Goal: Task Accomplishment & Management: Complete application form

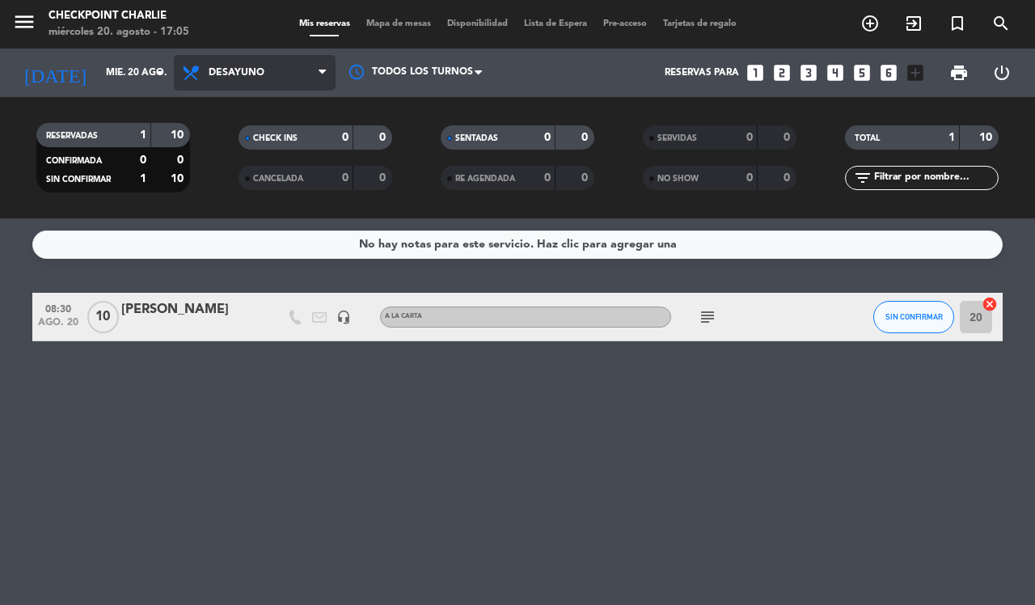
click at [239, 67] on span "Desayuno" at bounding box center [237, 72] width 56 height 11
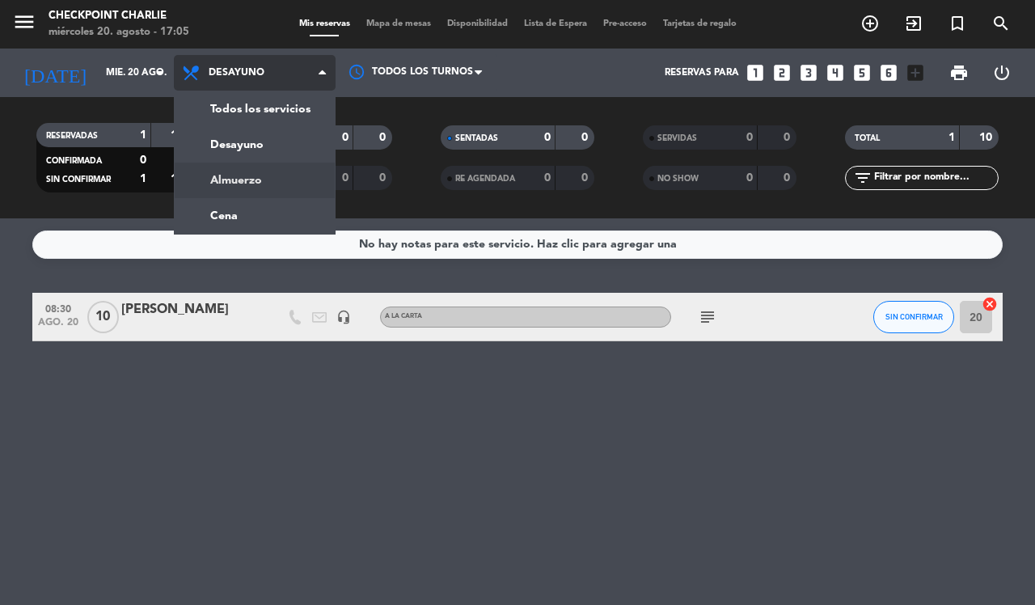
click at [260, 208] on div "menu Checkpoint Charlie miércoles 20. agosto - 17:05 Mis reservas Mapa de mesas…" at bounding box center [517, 109] width 1035 height 218
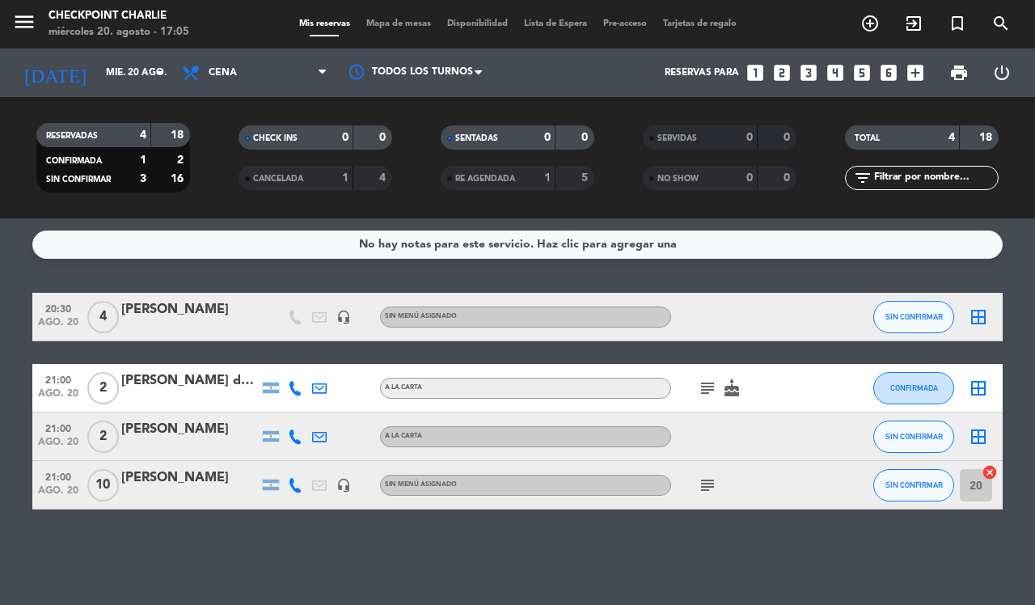
click at [204, 310] on div "[PERSON_NAME]" at bounding box center [189, 309] width 137 height 21
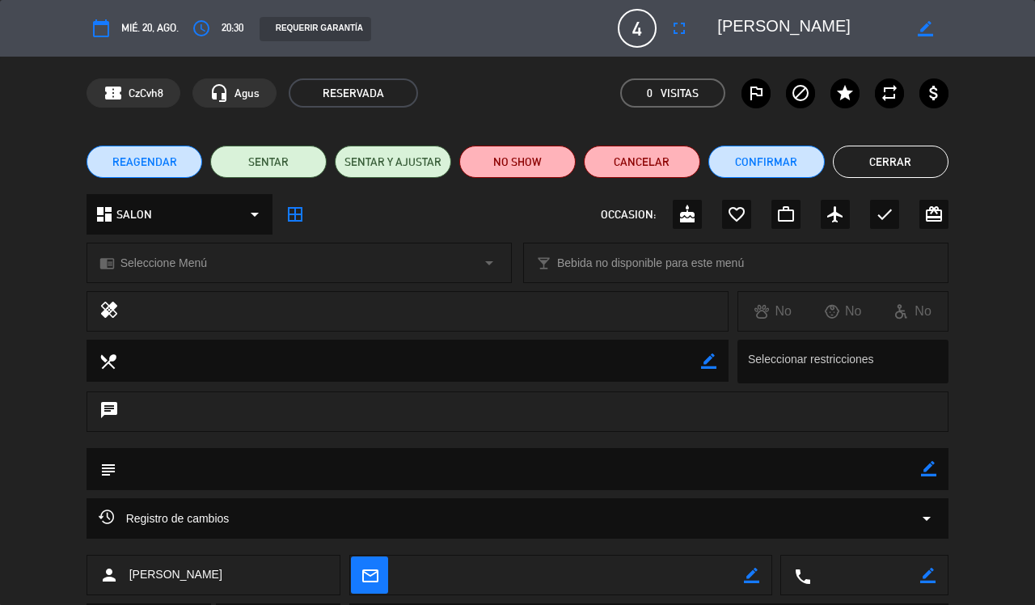
click at [179, 155] on button "REAGENDAR" at bounding box center [145, 162] width 116 height 32
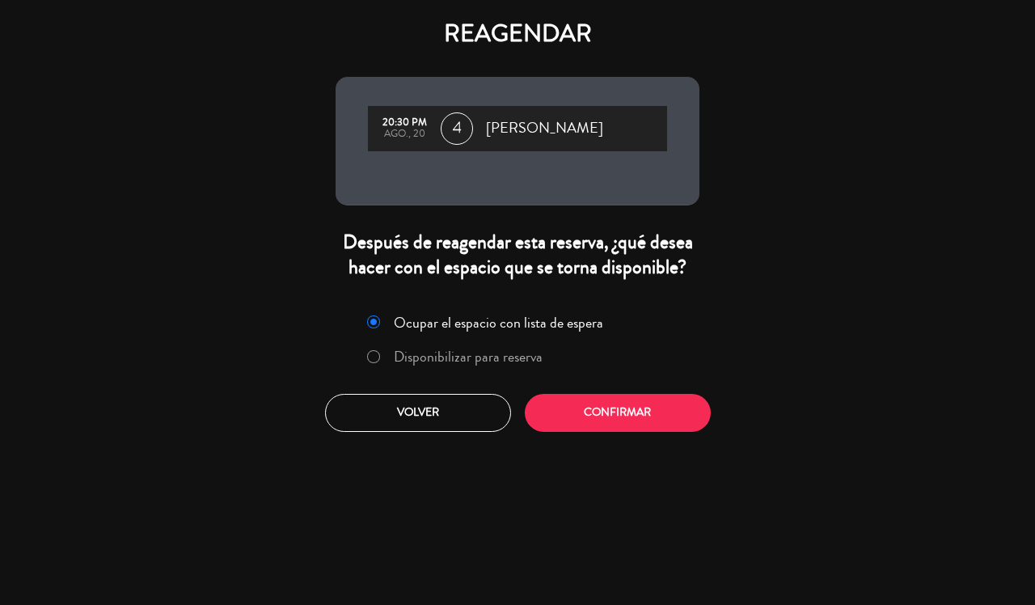
click at [467, 358] on label "Disponibilizar para reserva" at bounding box center [468, 356] width 149 height 15
click at [629, 416] on button "Confirmar" at bounding box center [618, 413] width 186 height 38
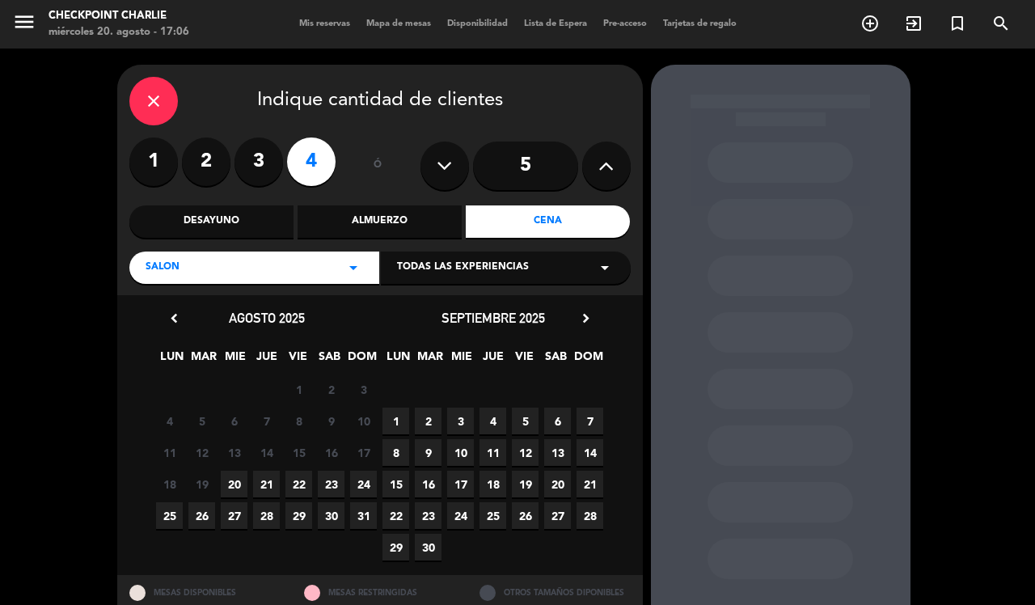
click at [268, 487] on span "21" at bounding box center [266, 484] width 27 height 27
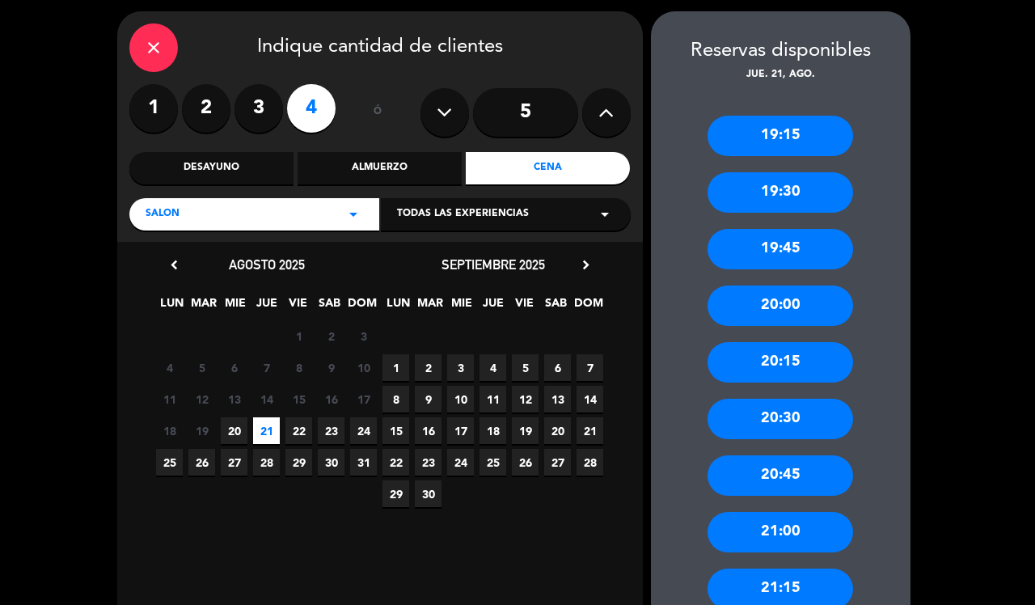
click at [762, 374] on div "20:15" at bounding box center [780, 362] width 146 height 40
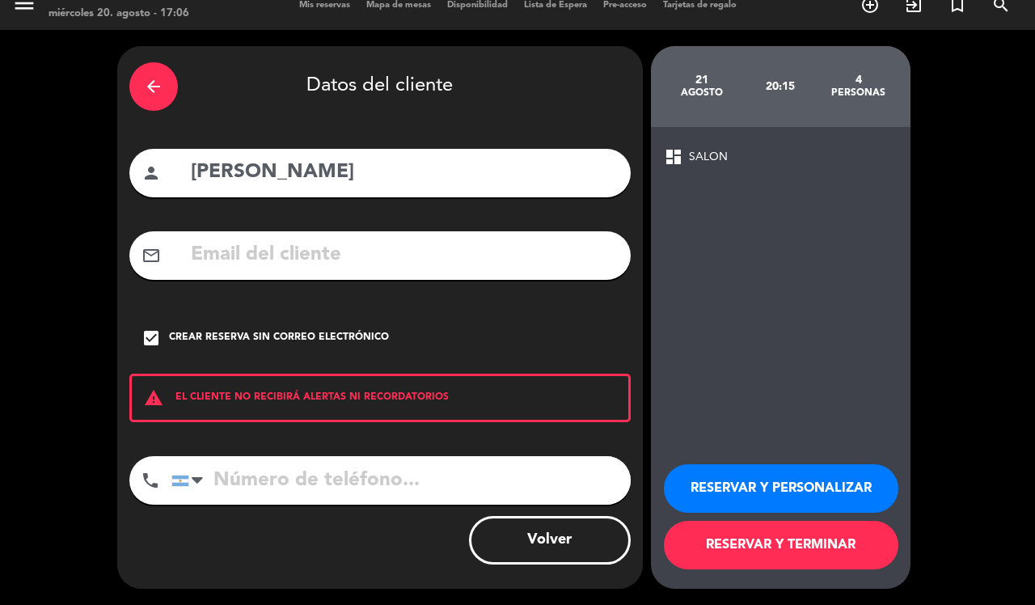
scroll to position [18, 0]
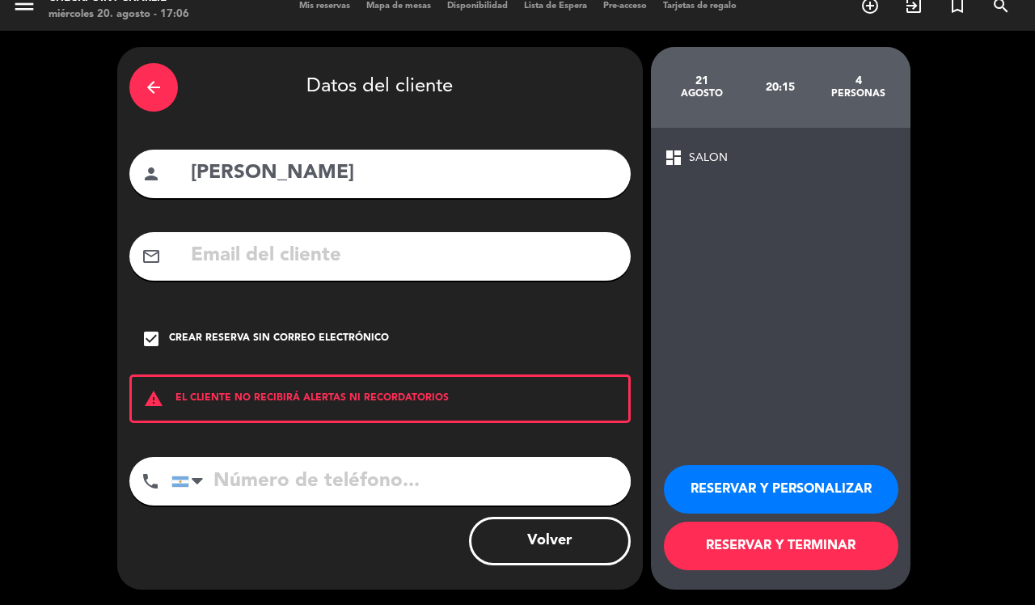
click at [327, 179] on input "[PERSON_NAME]" at bounding box center [403, 173] width 429 height 33
type input "[PERSON_NAME]"
click at [761, 538] on button "RESERVAR Y TERMINAR" at bounding box center [781, 546] width 234 height 49
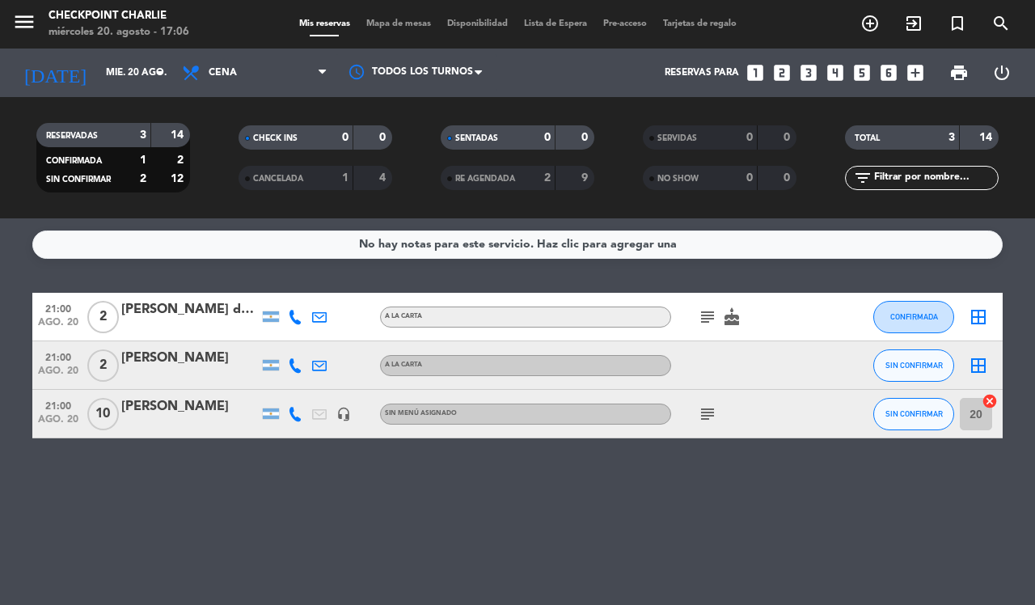
click at [357, 499] on div "No hay notas para este servicio. Haz clic para agregar una 21:00 ago. 20 2 [PER…" at bounding box center [517, 411] width 1035 height 386
click at [98, 59] on input "mié. 20 ago." at bounding box center [162, 72] width 129 height 27
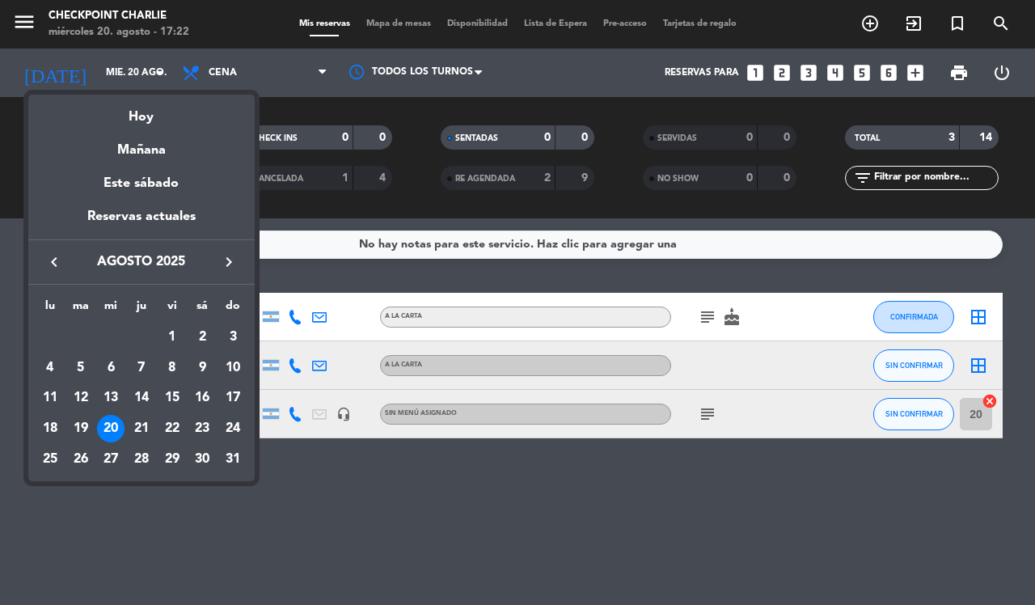
click at [142, 420] on div "21" at bounding box center [141, 428] width 27 height 27
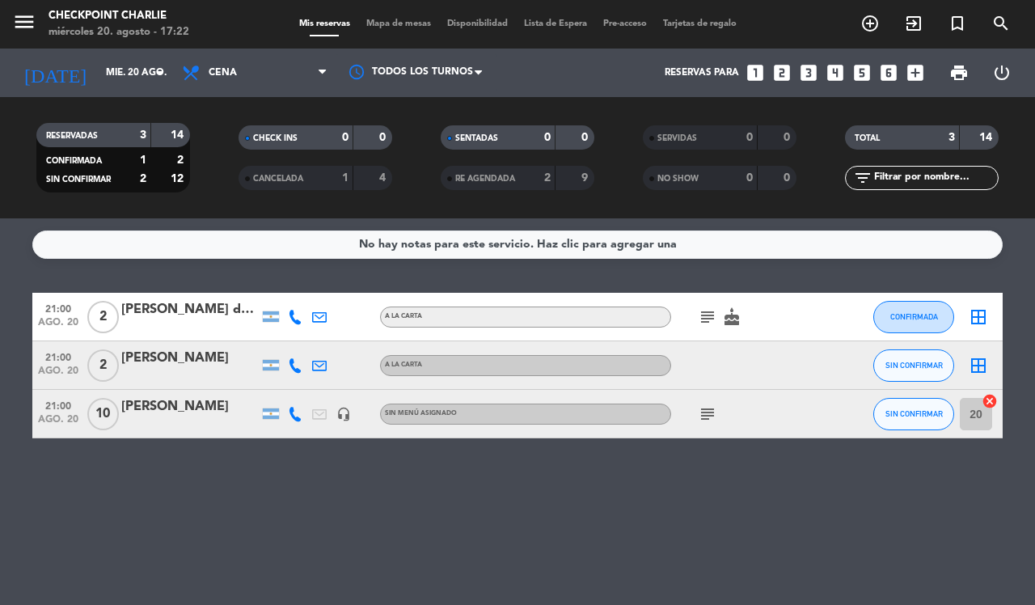
type input "jue. 21 ago."
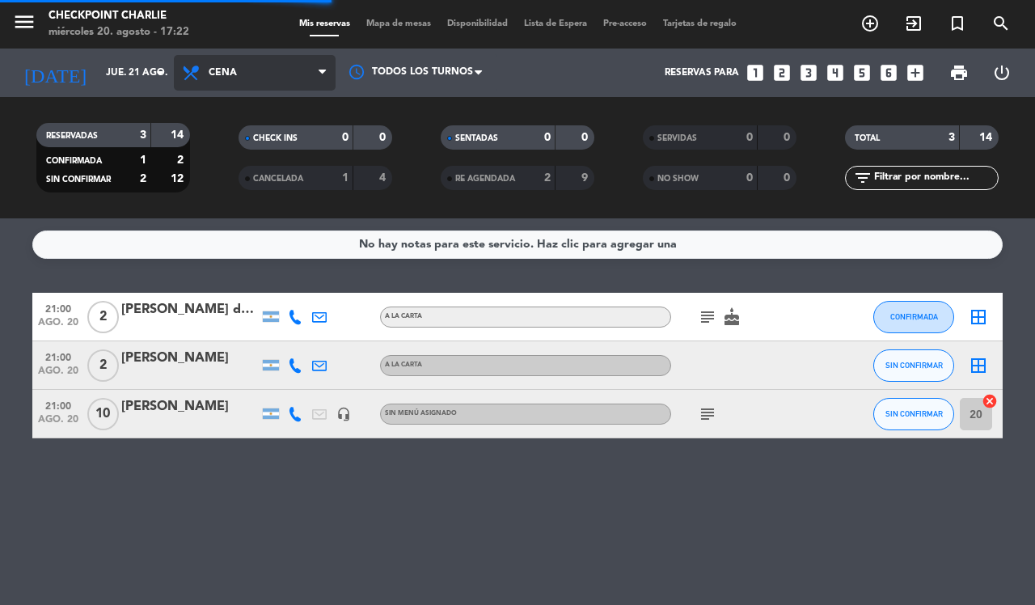
click at [293, 74] on span "Cena" at bounding box center [255, 73] width 162 height 36
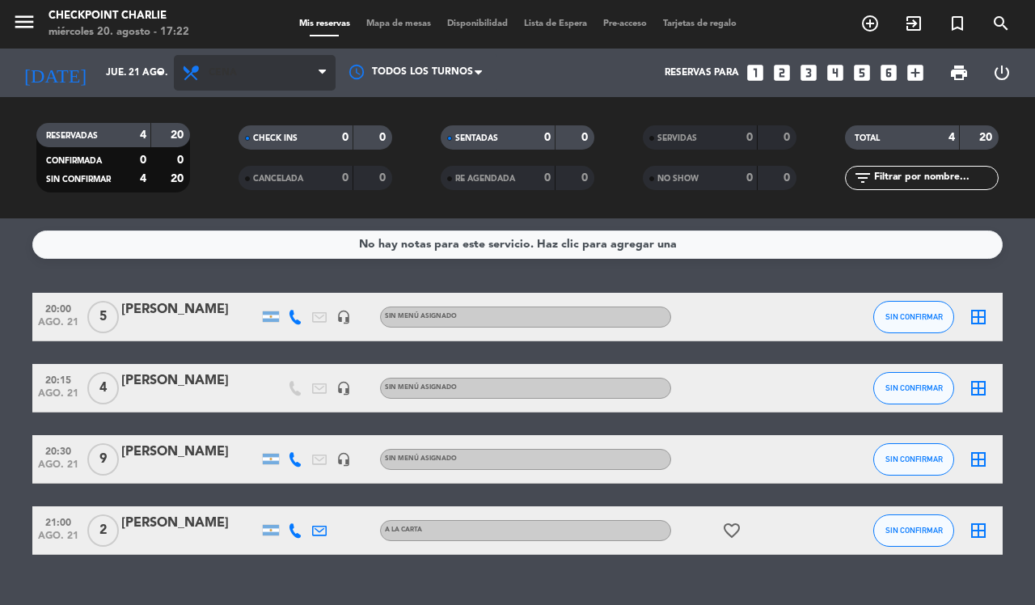
click at [287, 81] on span "Cena" at bounding box center [255, 73] width 162 height 36
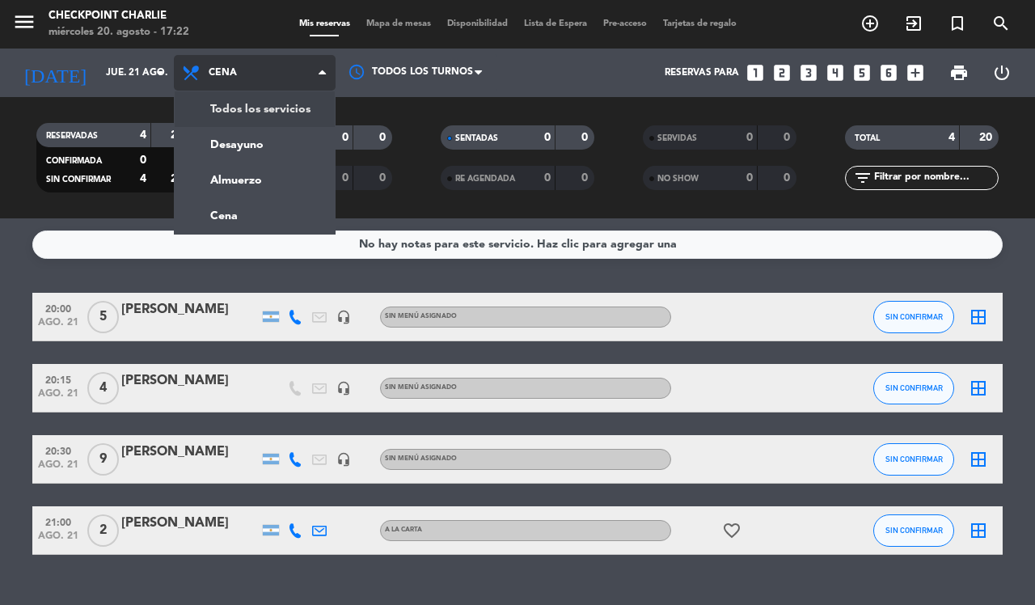
click at [272, 115] on div "menu Checkpoint Charlie miércoles 20. agosto - 17:22 Mis reservas Mapa de mesas…" at bounding box center [517, 109] width 1035 height 218
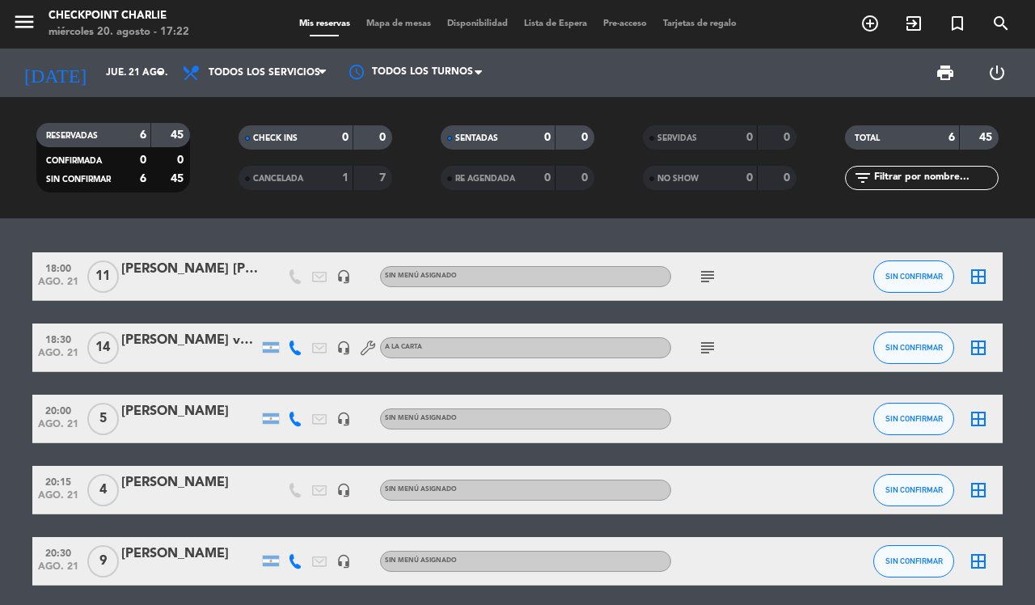
click at [710, 342] on icon "subject" at bounding box center [707, 347] width 19 height 19
click at [698, 277] on icon "subject" at bounding box center [707, 276] width 19 height 19
click at [716, 353] on icon "subject" at bounding box center [707, 347] width 19 height 19
click at [705, 281] on icon "subject" at bounding box center [707, 276] width 19 height 19
click at [204, 284] on div at bounding box center [189, 287] width 137 height 13
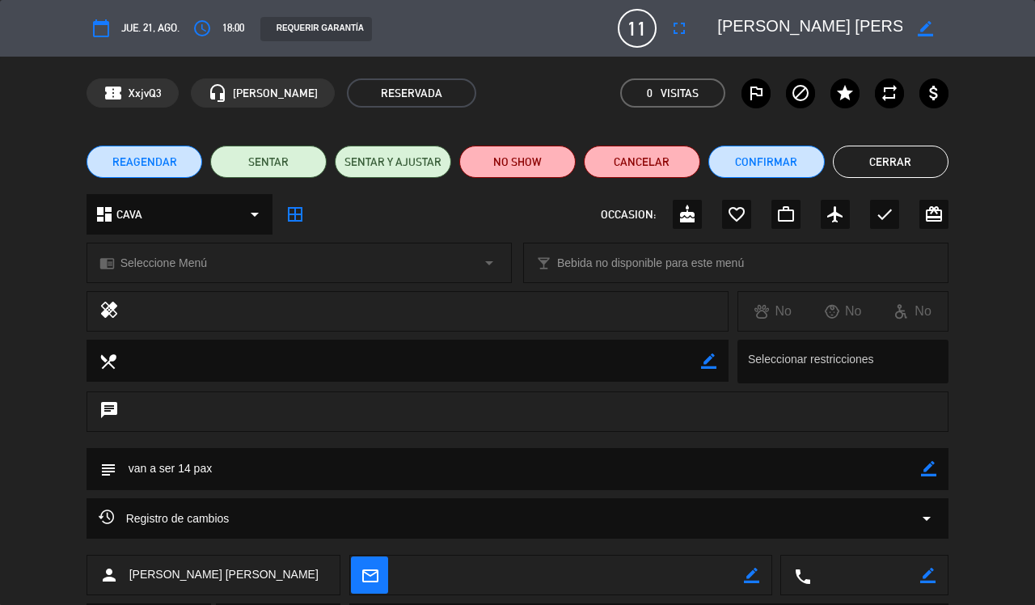
click at [904, 154] on button "Cerrar" at bounding box center [891, 162] width 116 height 32
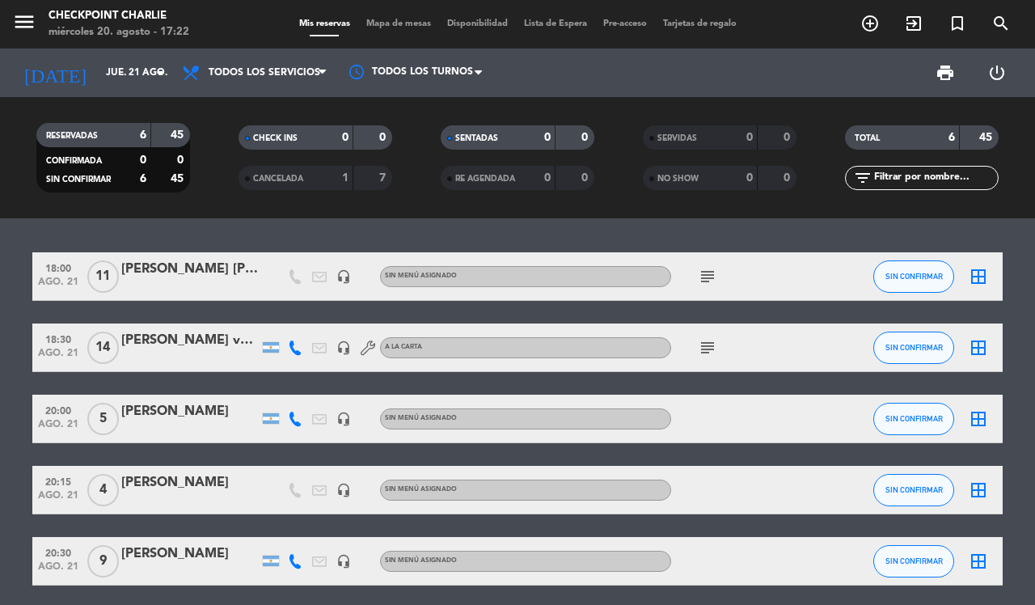
click at [175, 349] on div "[PERSON_NAME] venue (coca cola)" at bounding box center [189, 340] width 137 height 21
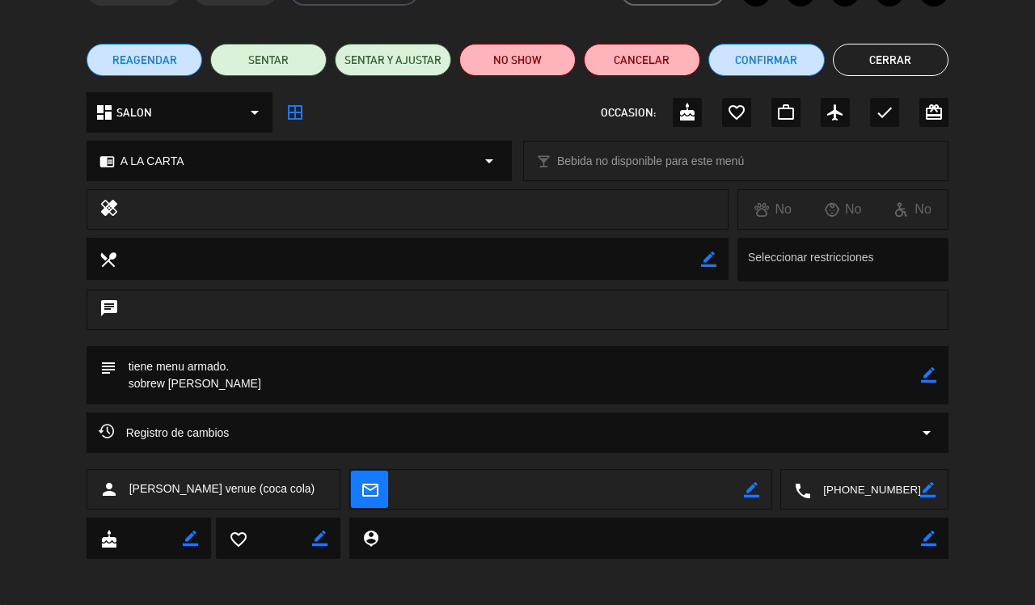
scroll to position [103, 0]
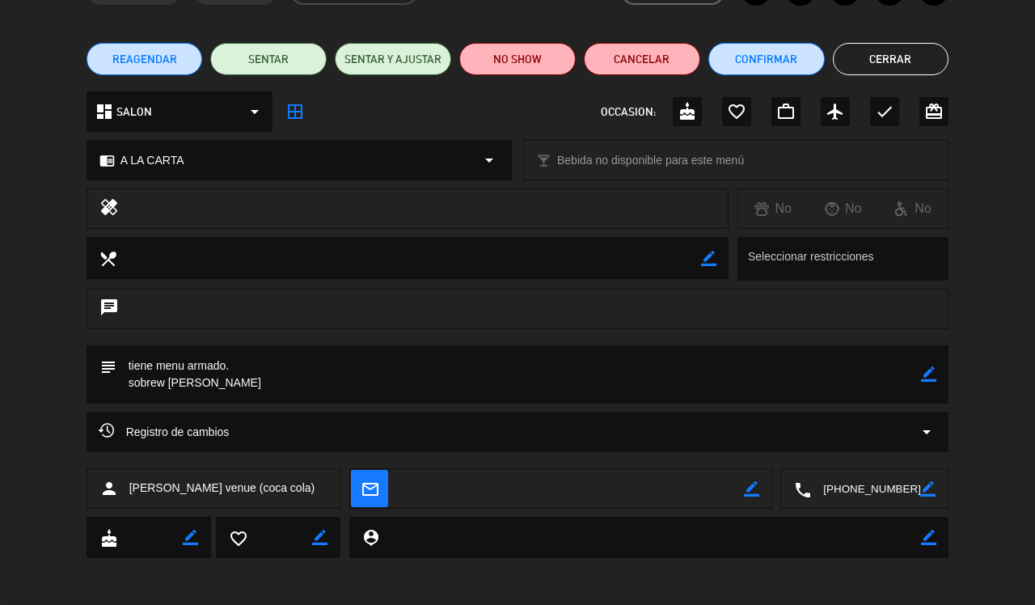
click at [891, 423] on div "Registro de cambios arrow_drop_down" at bounding box center [518, 431] width 838 height 19
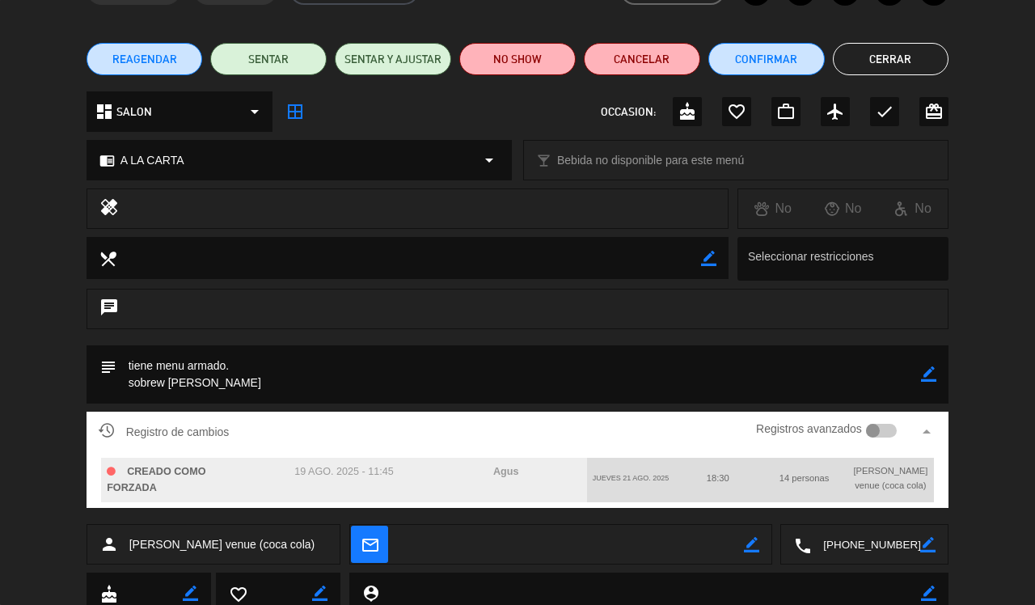
click at [914, 65] on button "Cerrar" at bounding box center [891, 59] width 116 height 32
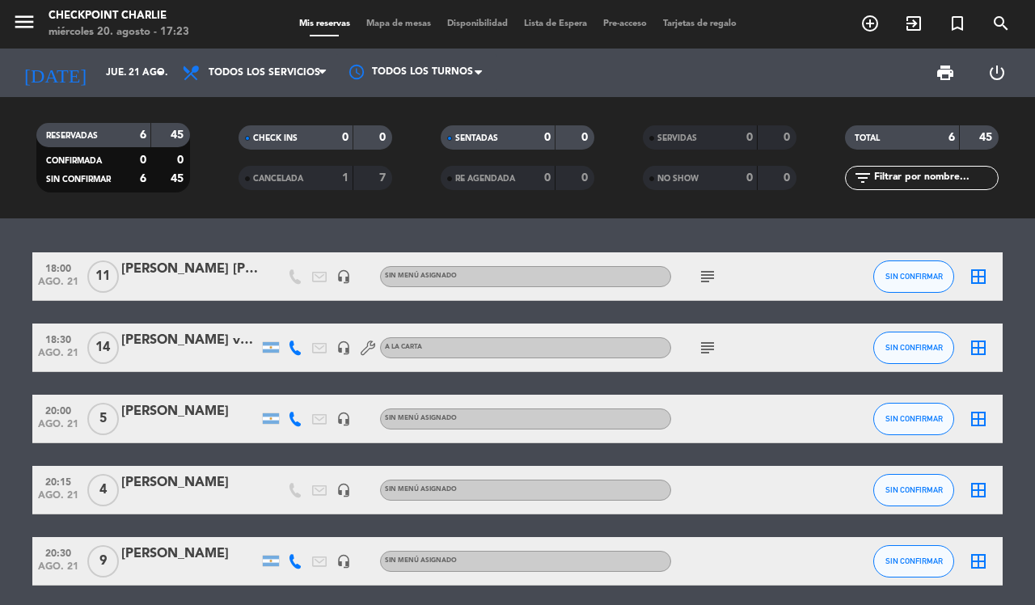
click at [183, 349] on div "[PERSON_NAME] venue (coca cola)" at bounding box center [189, 340] width 137 height 21
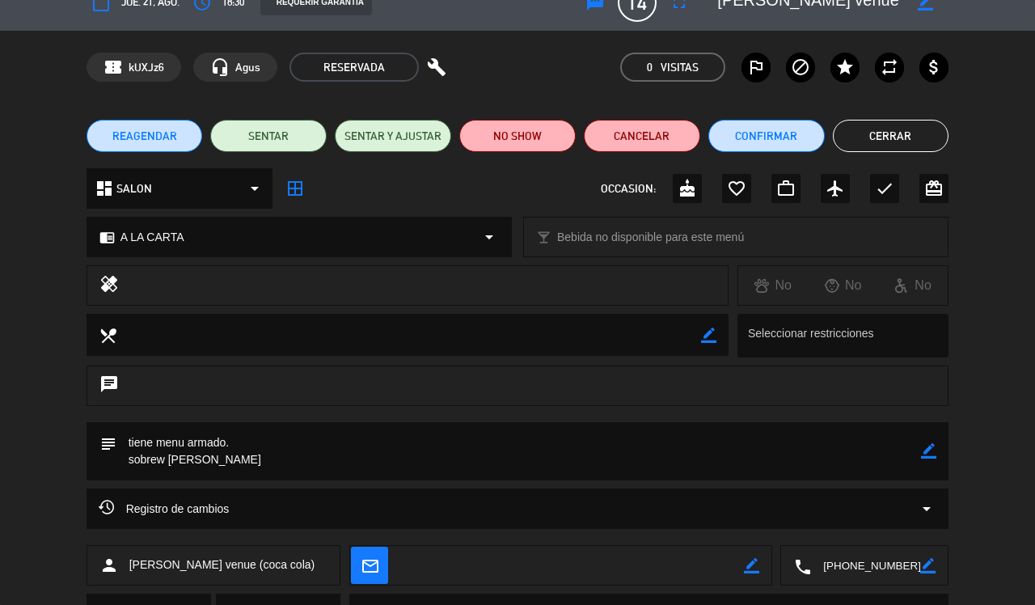
scroll to position [101, 0]
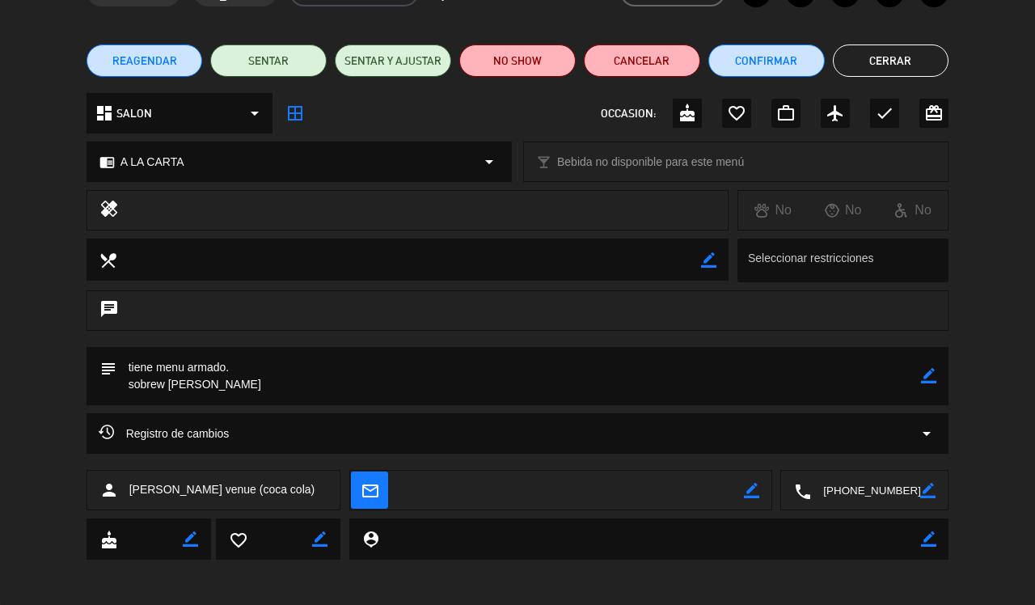
click at [911, 433] on div "Registro de cambios arrow_drop_down" at bounding box center [518, 433] width 838 height 19
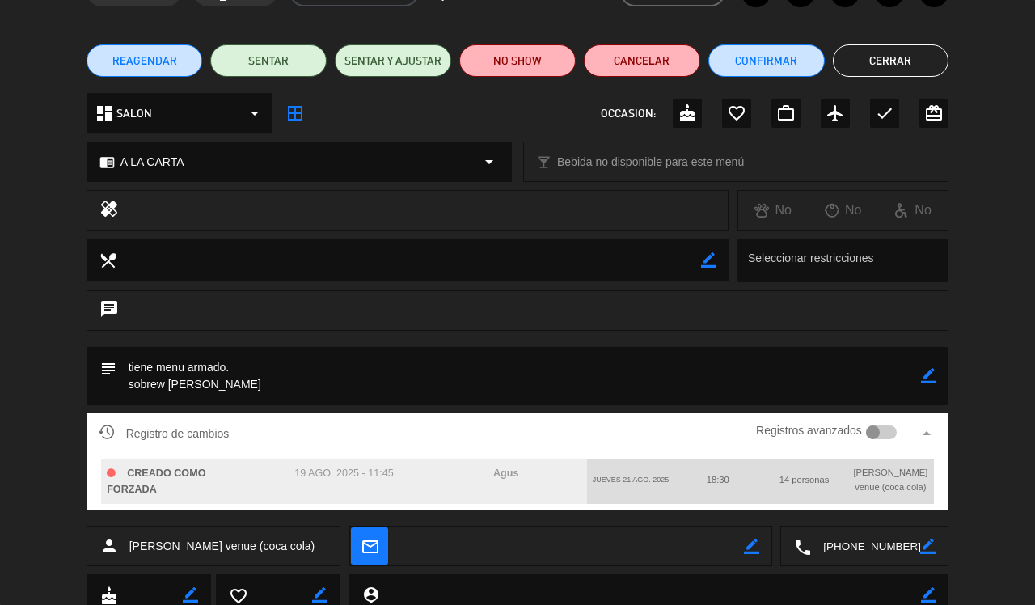
scroll to position [0, 0]
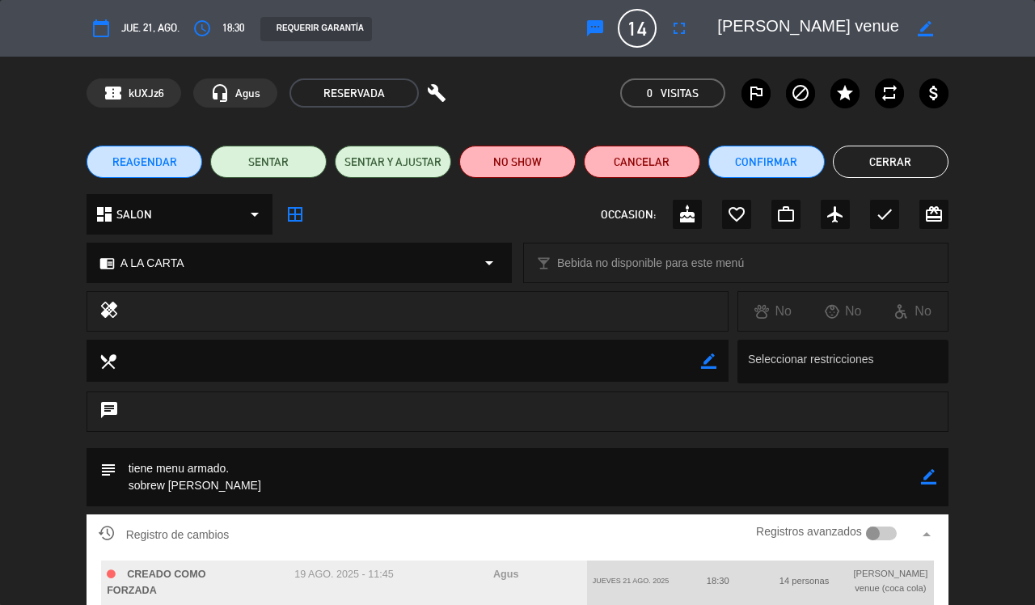
click at [887, 167] on button "Cerrar" at bounding box center [891, 162] width 116 height 32
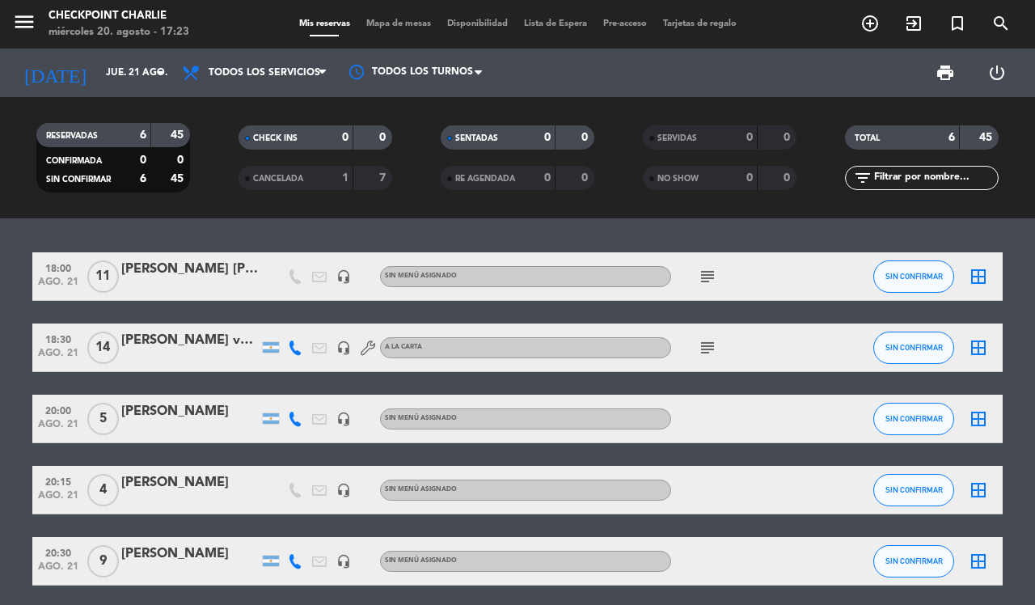
click at [162, 267] on div "[PERSON_NAME] [PERSON_NAME]" at bounding box center [189, 269] width 137 height 21
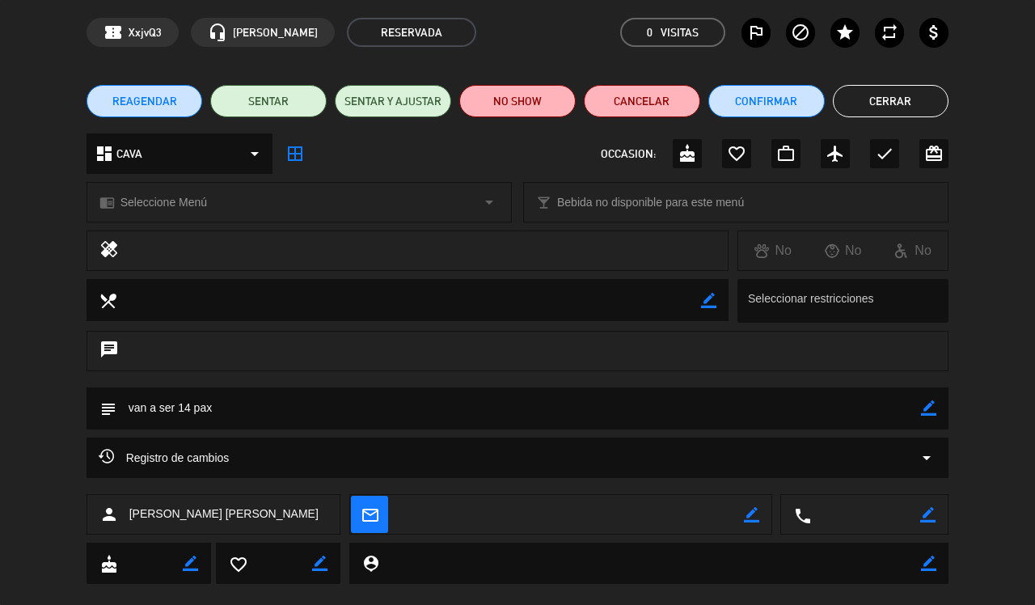
scroll to position [87, 0]
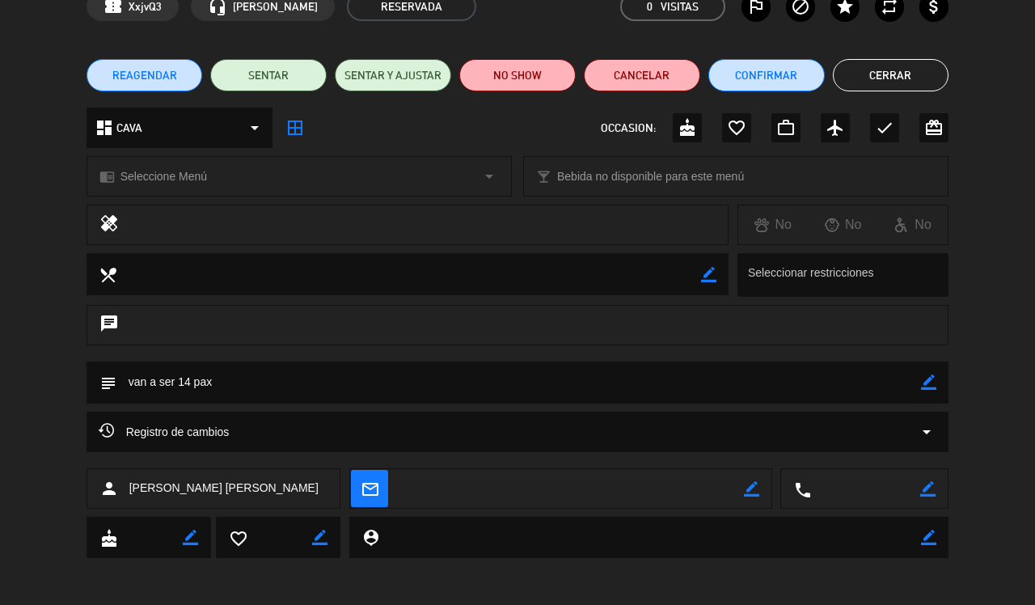
click at [918, 433] on icon "arrow_drop_down" at bounding box center [926, 431] width 19 height 19
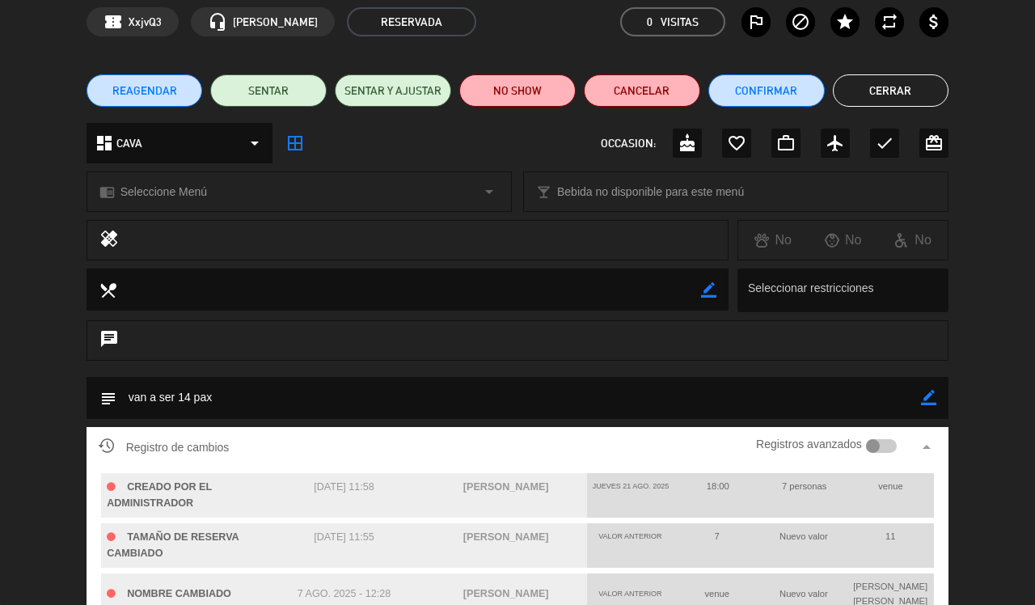
scroll to position [0, 0]
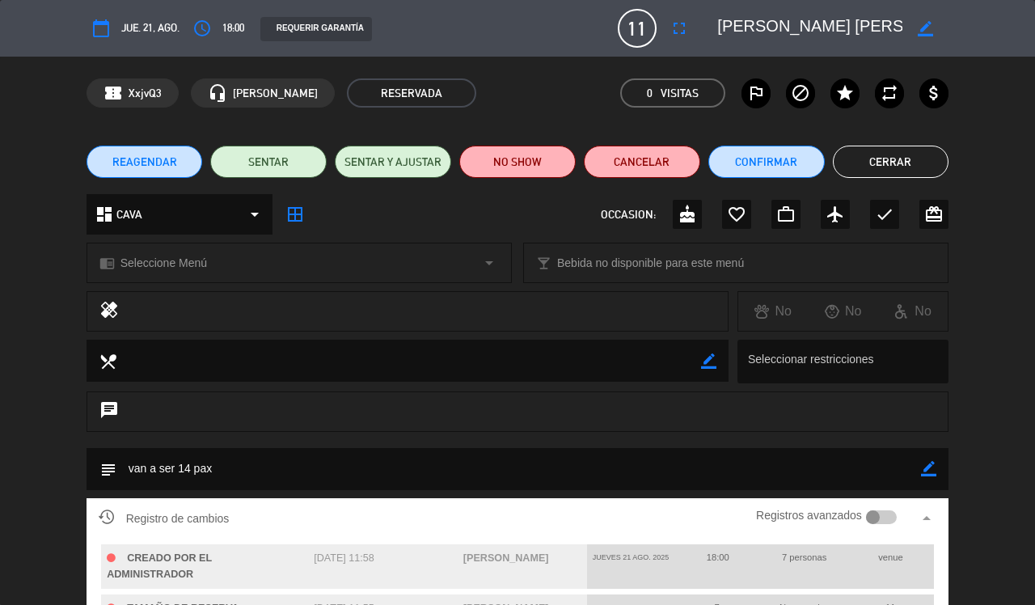
click at [893, 171] on button "Cerrar" at bounding box center [891, 162] width 116 height 32
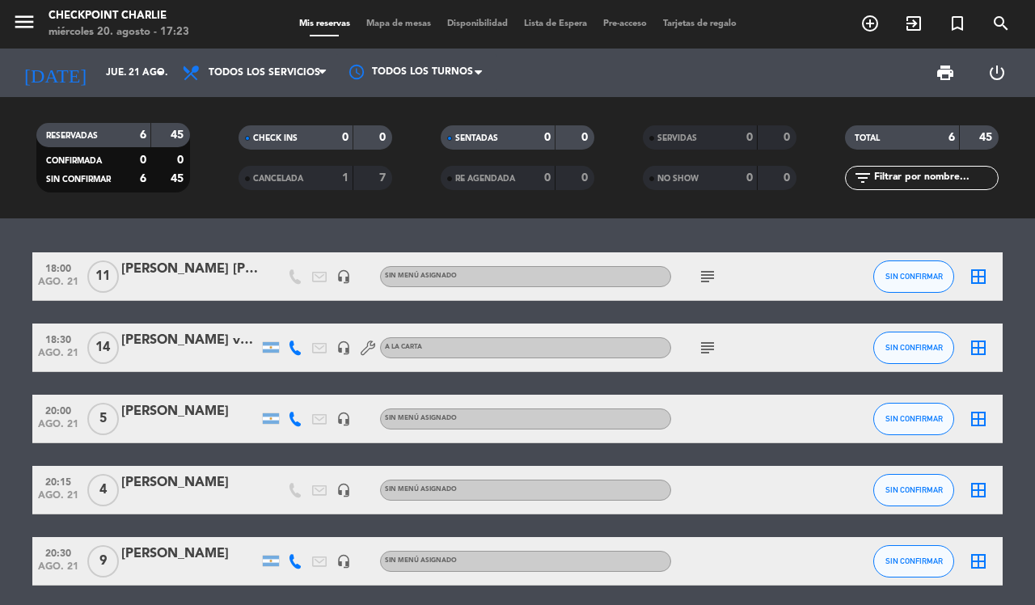
click at [252, 281] on div at bounding box center [189, 287] width 137 height 13
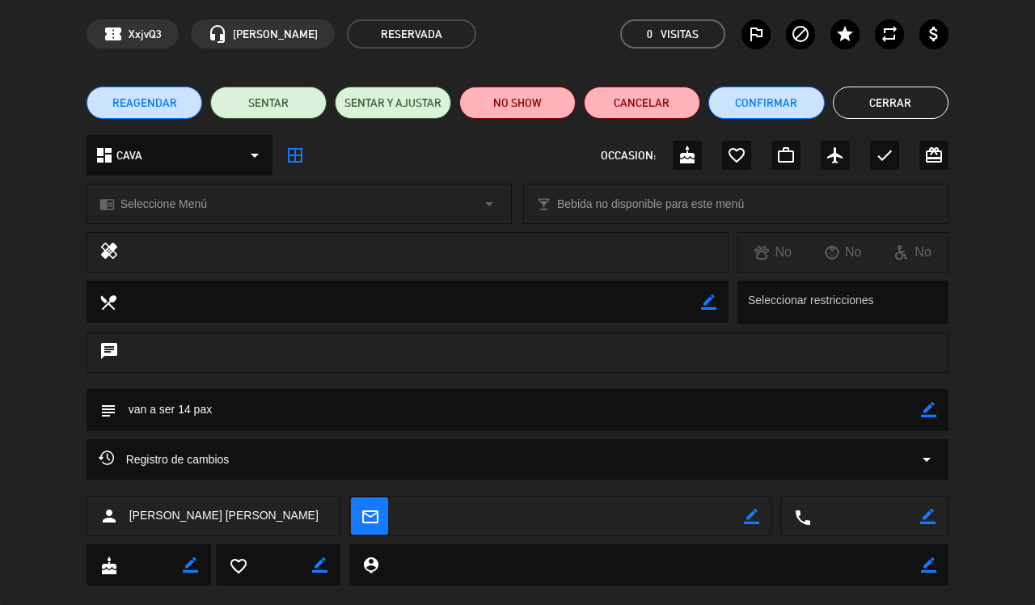
scroll to position [87, 0]
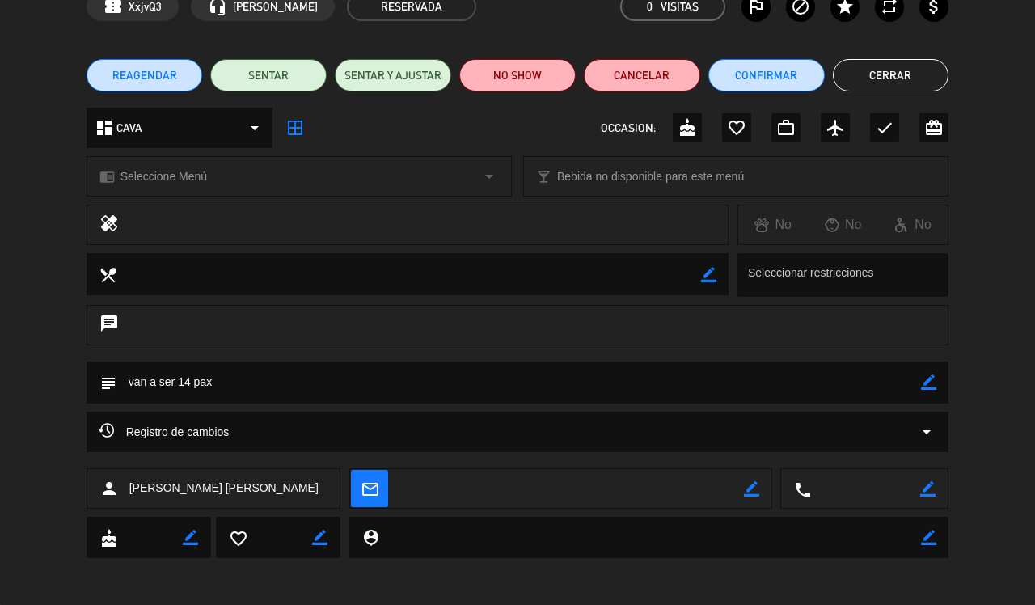
click at [886, 77] on button "Cerrar" at bounding box center [891, 75] width 116 height 32
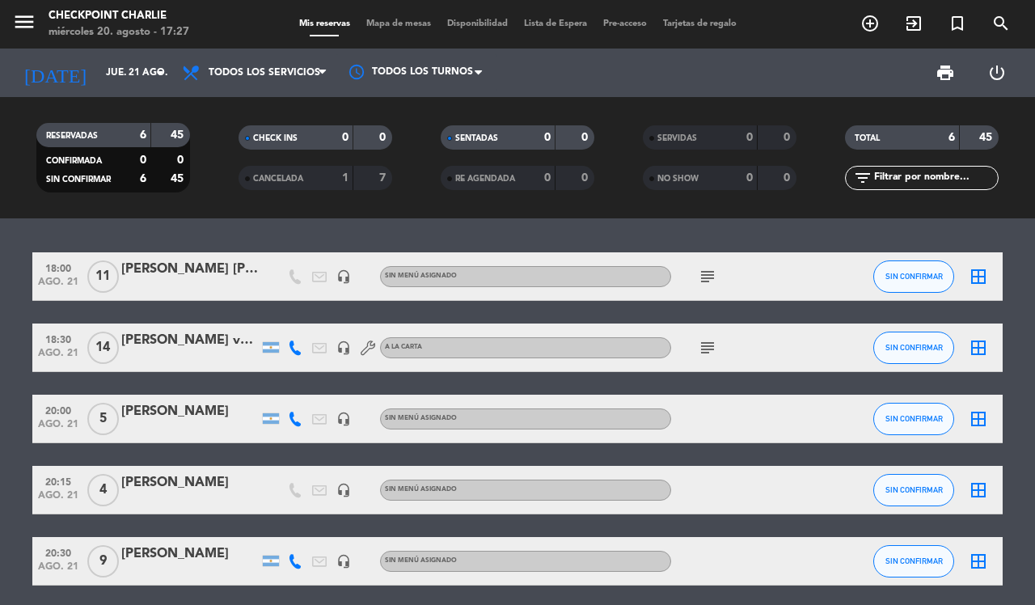
click at [707, 353] on icon "subject" at bounding box center [707, 347] width 19 height 19
click at [712, 267] on icon "subject" at bounding box center [707, 276] width 19 height 19
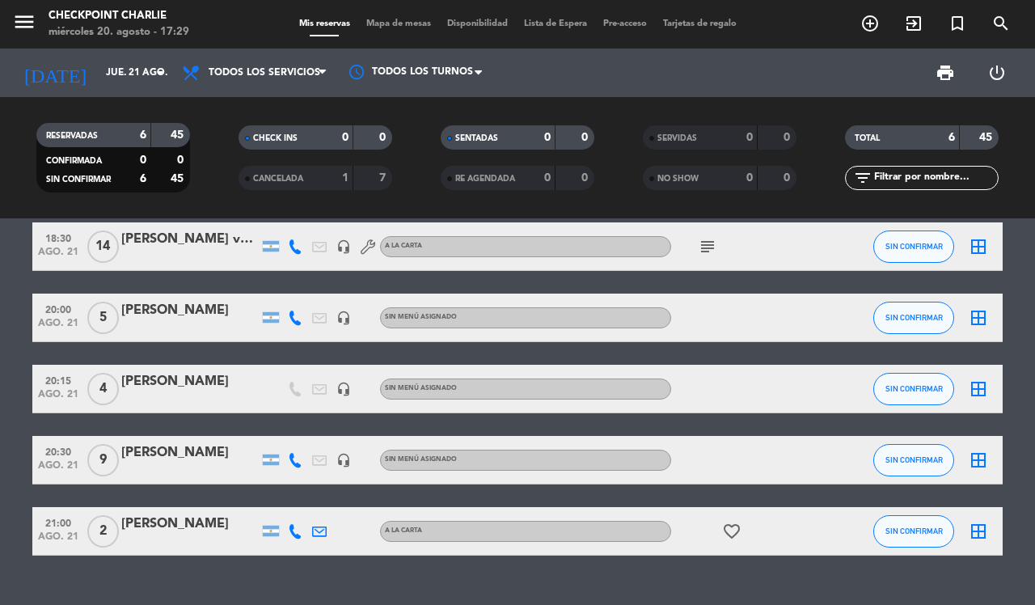
scroll to position [132, 0]
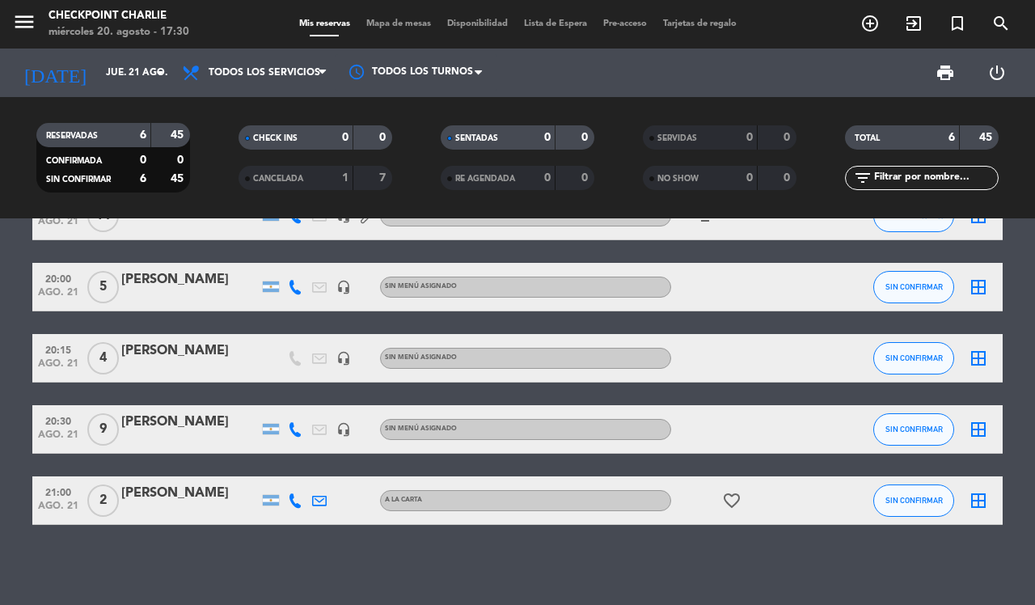
click at [737, 497] on icon "favorite_border" at bounding box center [731, 500] width 19 height 19
click at [718, 550] on div "18:00 ago. 21 11 [PERSON_NAME] [PERSON_NAME] headset_mic Sin menú asignado subj…" at bounding box center [517, 411] width 1035 height 386
click at [862, 16] on icon "add_circle_outline" at bounding box center [869, 23] width 19 height 19
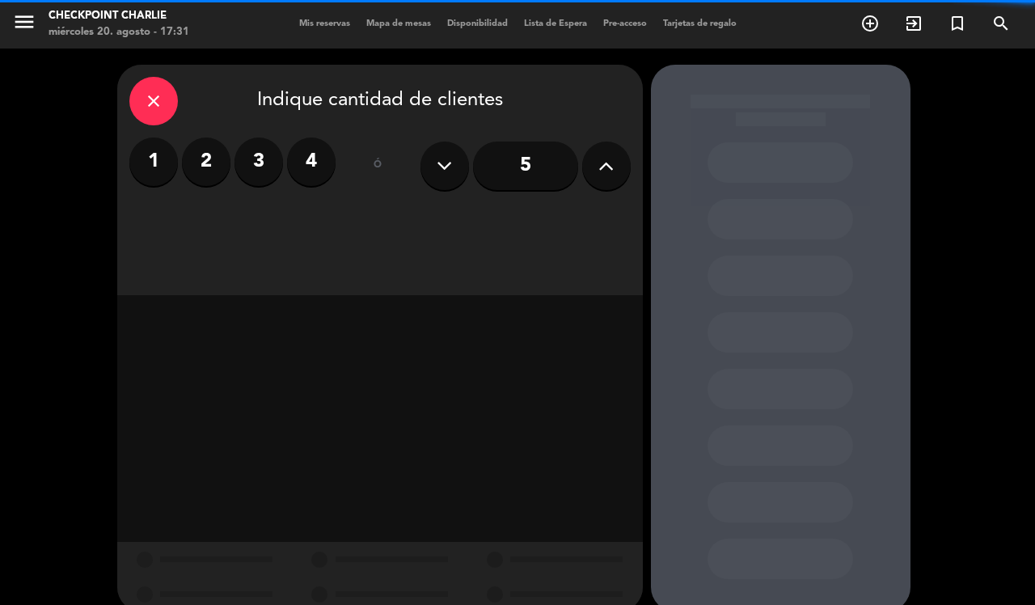
click at [596, 164] on button at bounding box center [606, 165] width 49 height 49
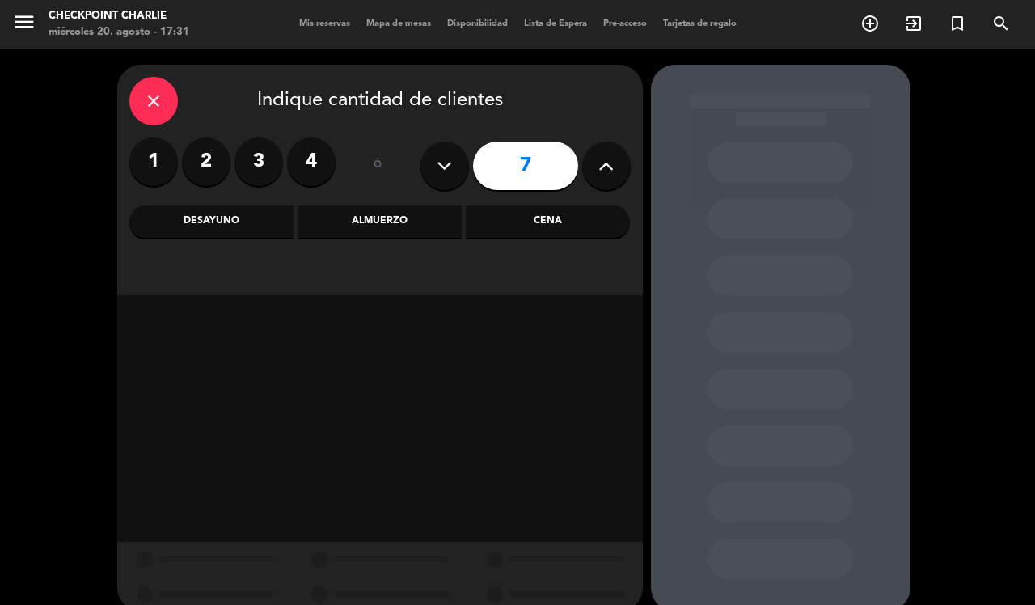
click at [596, 164] on button at bounding box center [606, 165] width 49 height 49
type input "10"
click at [551, 222] on div "Cena" at bounding box center [548, 221] width 164 height 32
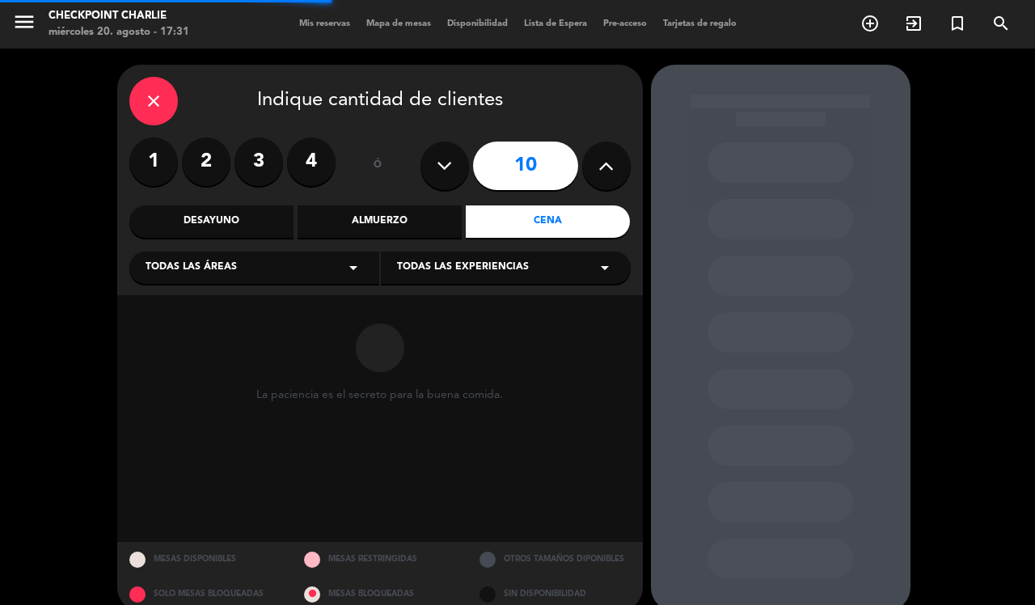
click at [364, 227] on div "Almuerzo" at bounding box center [380, 221] width 164 height 32
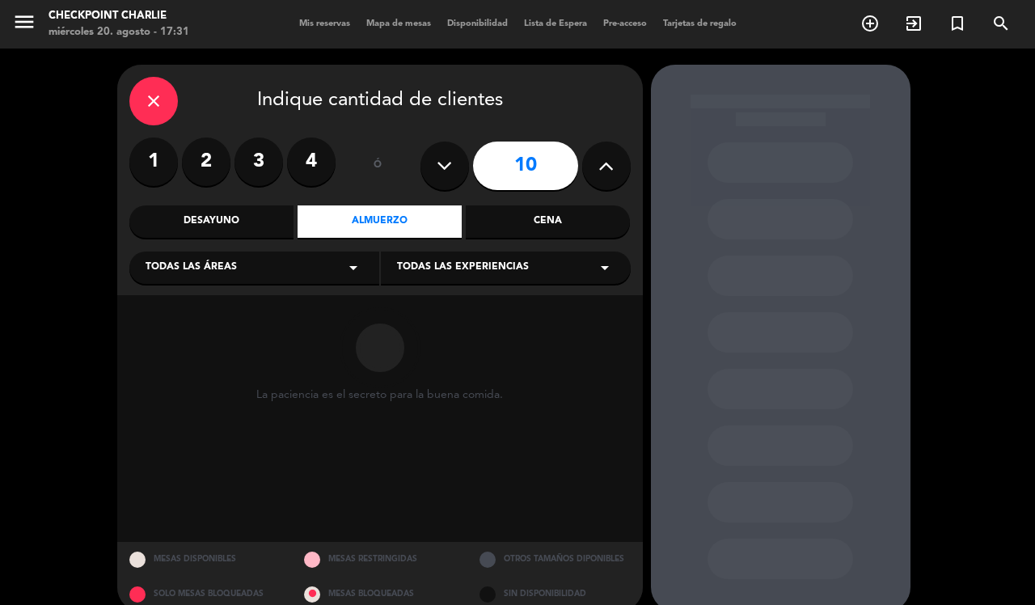
click at [293, 261] on div "Todas las áreas arrow_drop_down" at bounding box center [254, 267] width 250 height 32
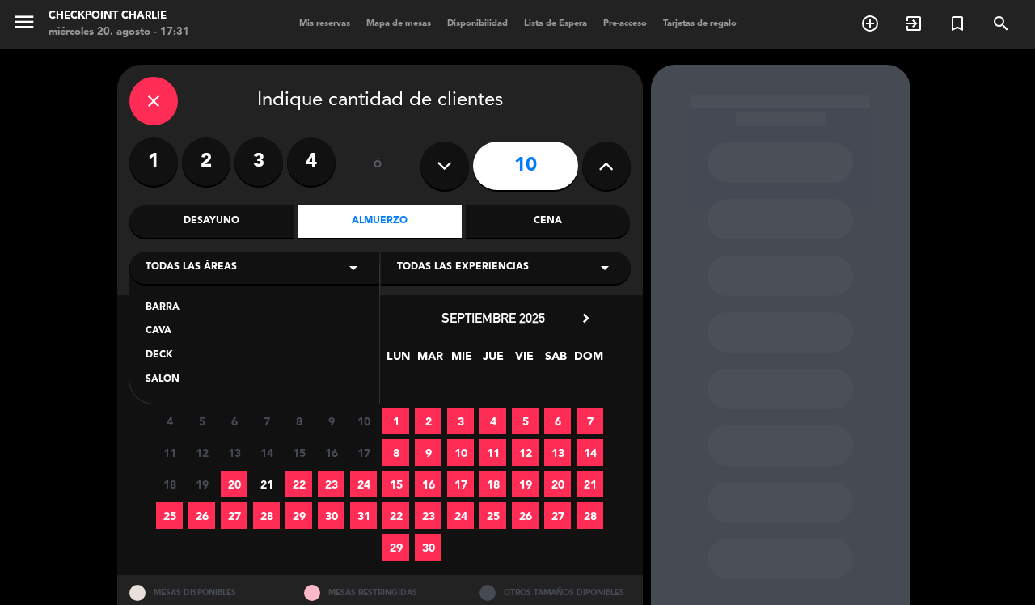
click at [163, 378] on div "SALON" at bounding box center [254, 380] width 217 height 16
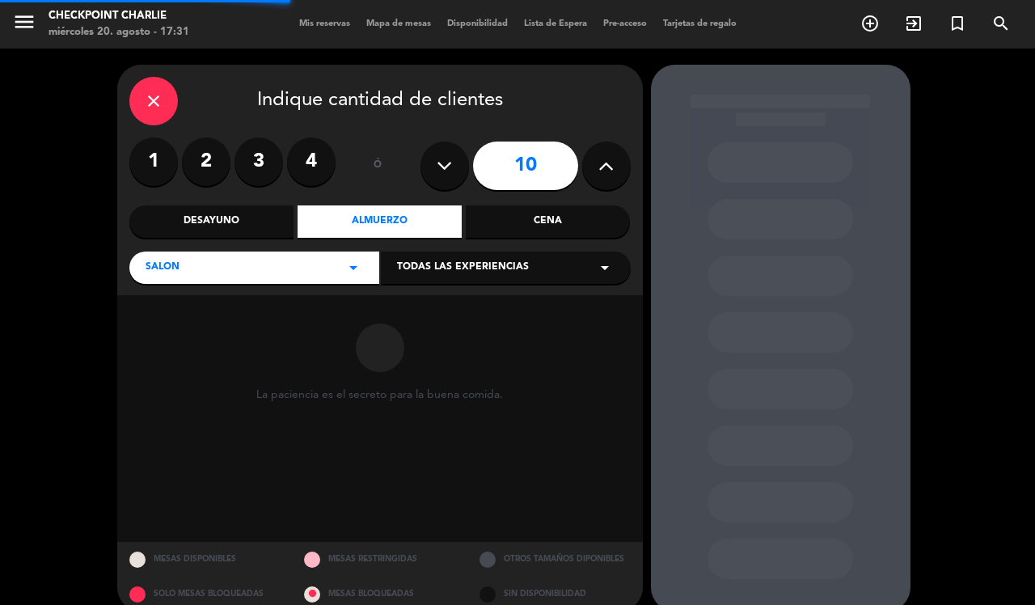
click at [233, 268] on div "SALON arrow_drop_down" at bounding box center [254, 267] width 250 height 32
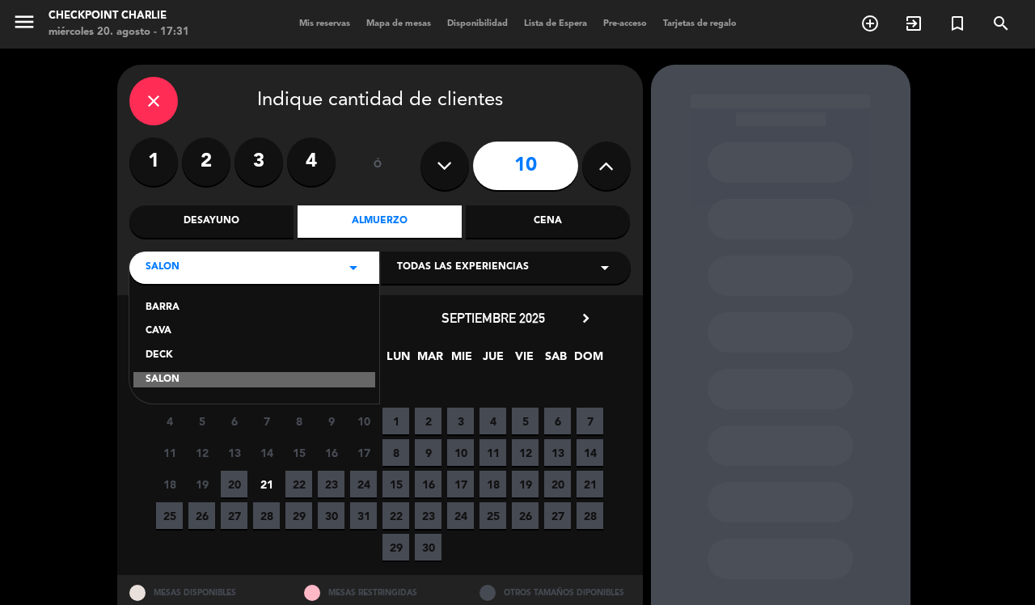
click at [167, 323] on div "CAVA" at bounding box center [254, 331] width 217 height 16
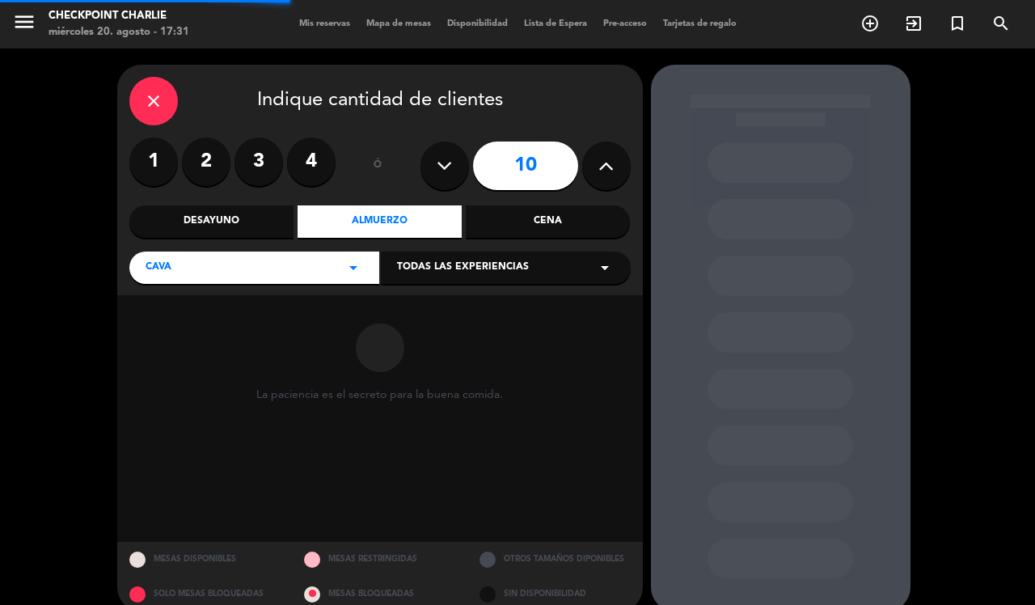
click at [421, 259] on div "Todas las experiencias arrow_drop_down" at bounding box center [506, 267] width 250 height 32
click at [419, 309] on div "A LA CARTA" at bounding box center [505, 308] width 217 height 16
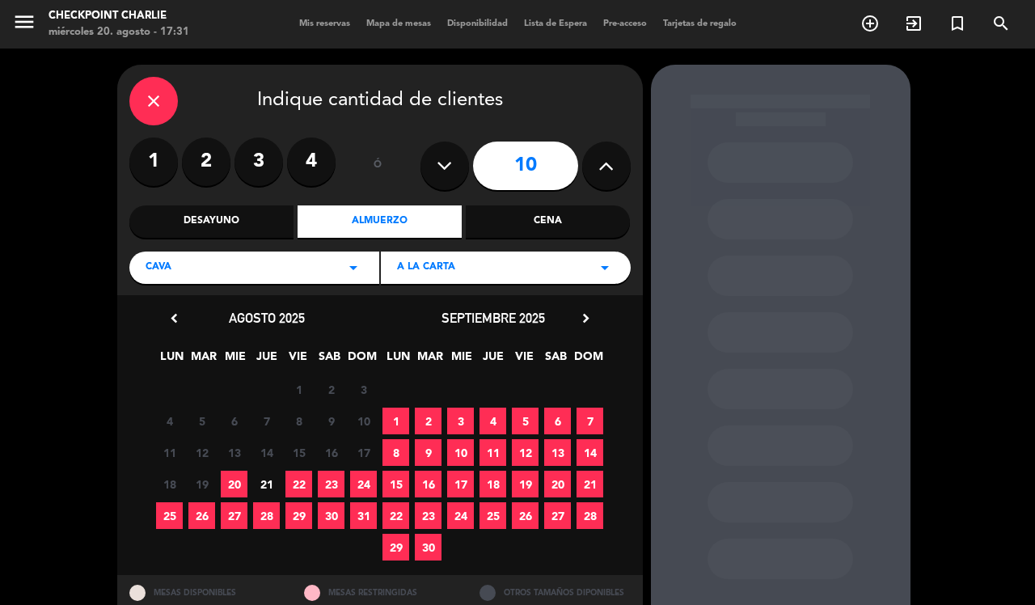
scroll to position [53, 0]
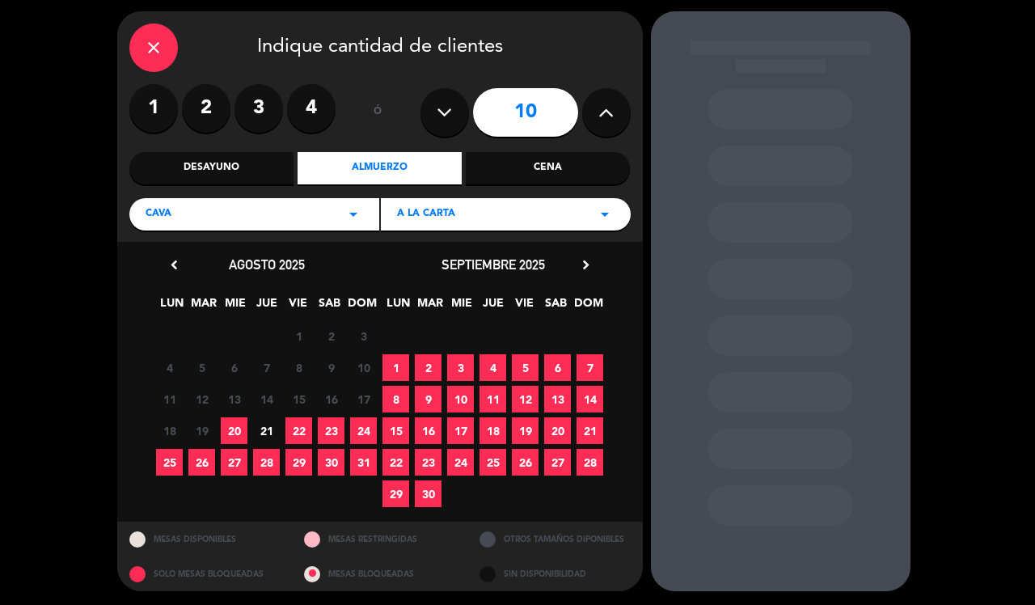
click at [429, 213] on span "A LA CARTA" at bounding box center [426, 214] width 58 height 16
click at [439, 256] on div "A LA CARTA" at bounding box center [506, 255] width 242 height 16
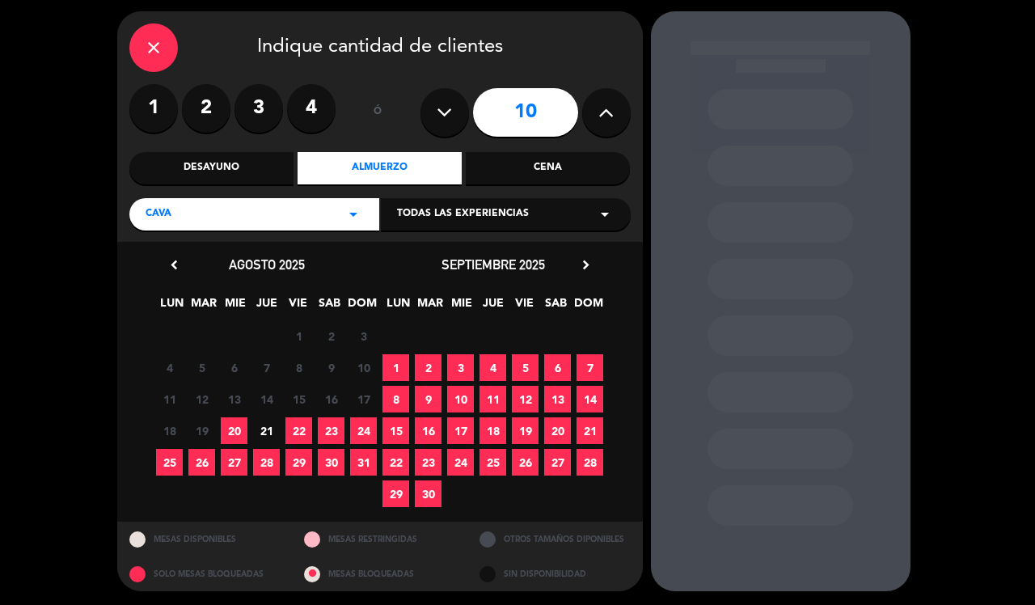
click at [405, 167] on div "Almuerzo" at bounding box center [380, 168] width 164 height 32
click at [160, 45] on icon "close" at bounding box center [153, 47] width 19 height 19
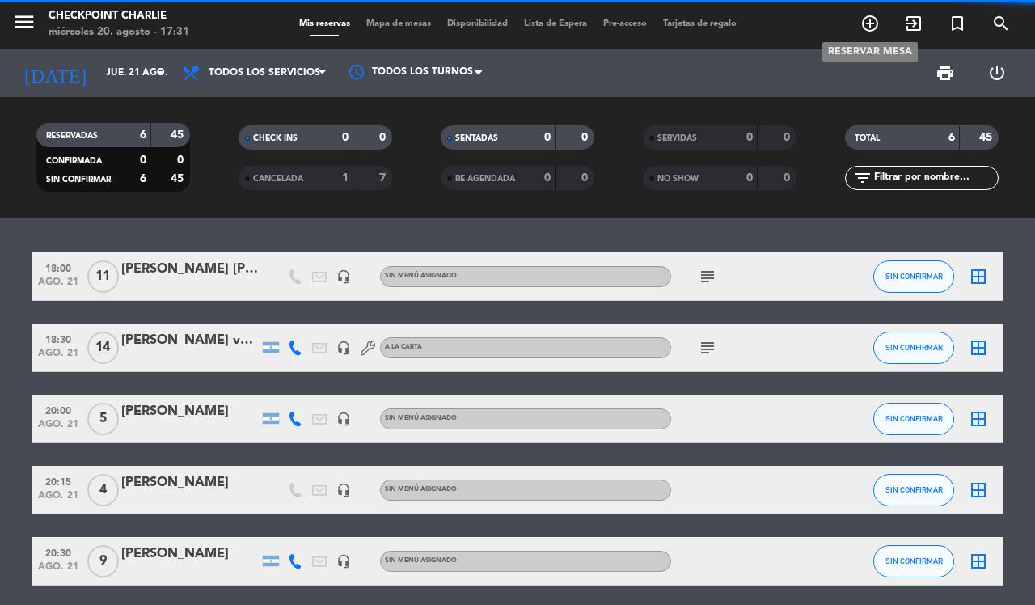
click at [877, 16] on icon "add_circle_outline" at bounding box center [869, 23] width 19 height 19
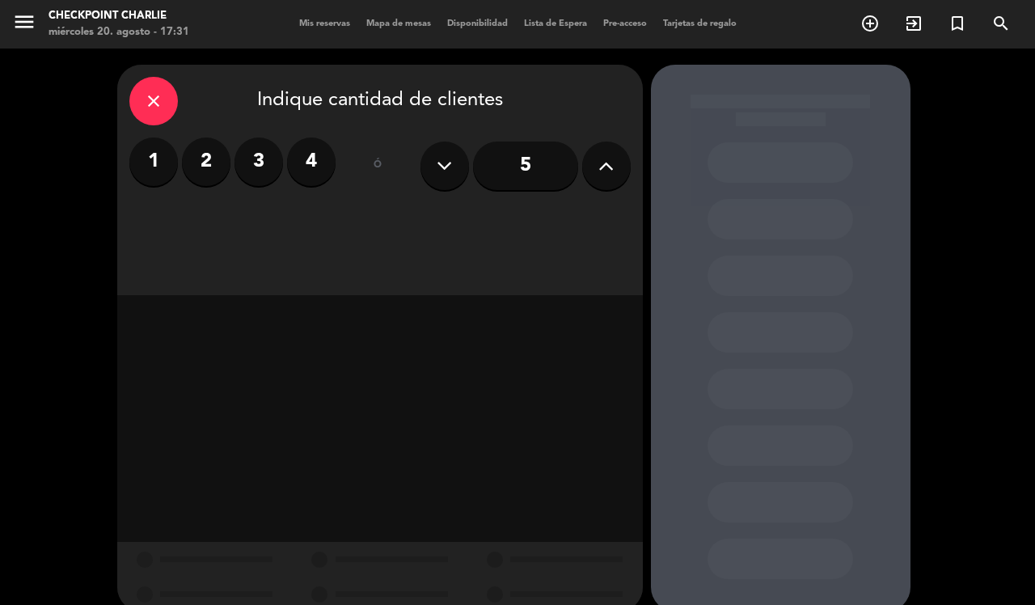
click at [592, 176] on button at bounding box center [606, 165] width 49 height 49
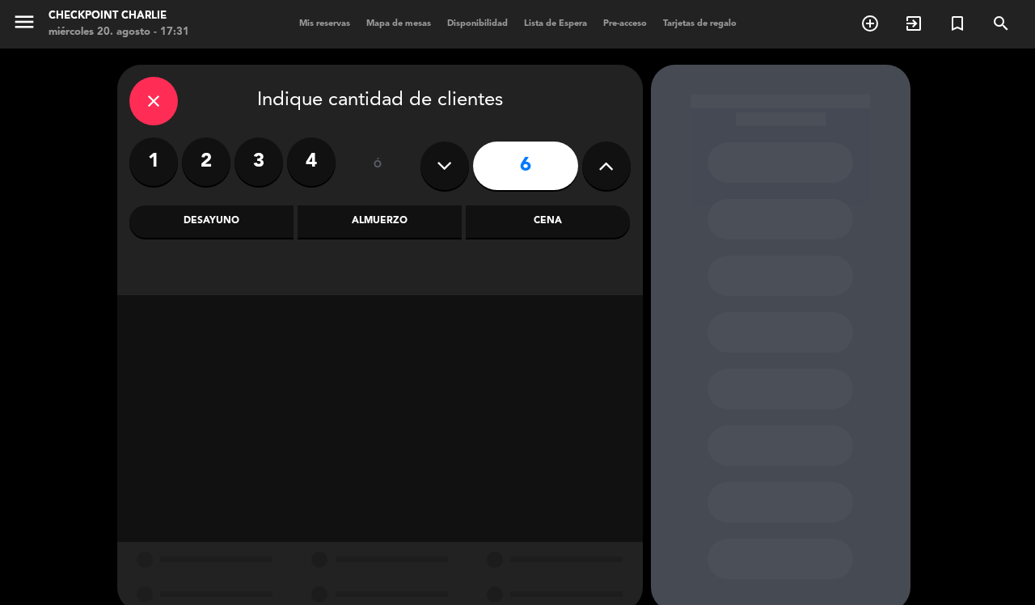
click at [592, 176] on button at bounding box center [606, 165] width 49 height 49
type input "10"
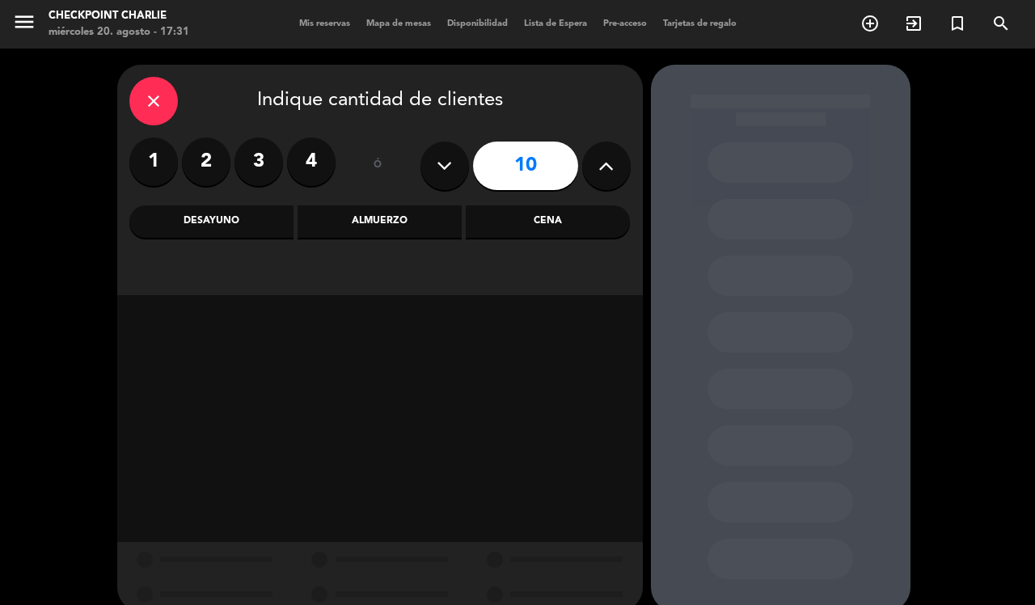
click at [420, 243] on div "close Indique cantidad de clientes 1 2 3 4 ó 10 Desayuno Almuerzo Cena" at bounding box center [380, 180] width 526 height 230
click at [419, 235] on div "Almuerzo" at bounding box center [380, 221] width 164 height 32
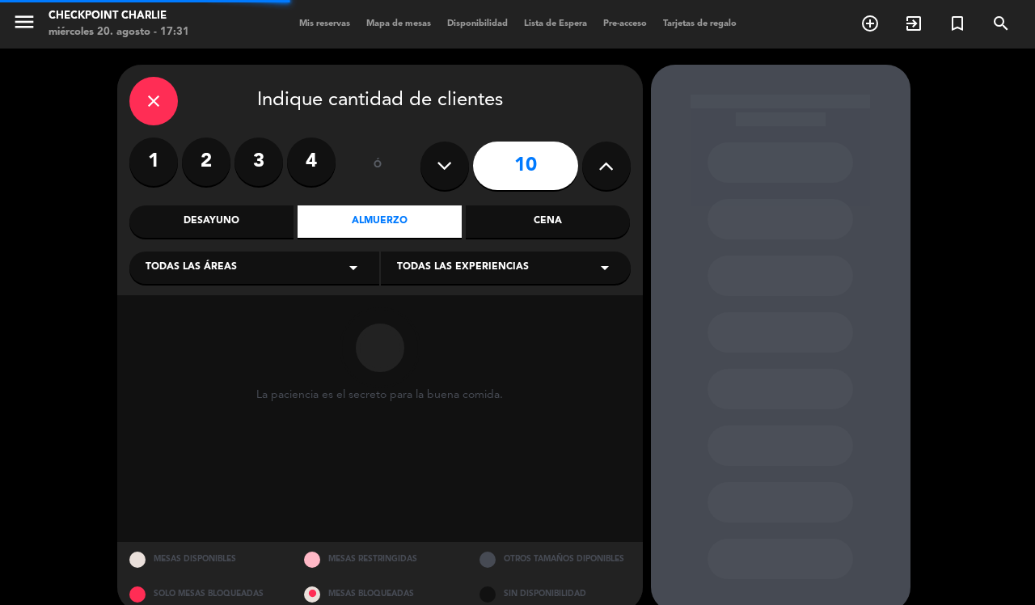
click at [272, 271] on div "Todas las áreas arrow_drop_down" at bounding box center [254, 267] width 250 height 32
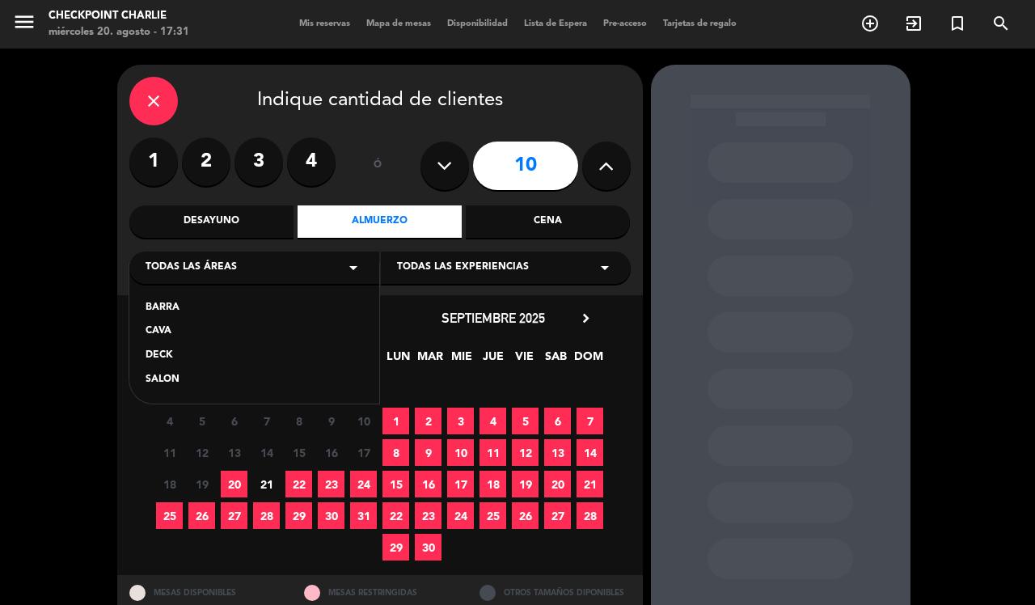
click at [167, 330] on div "CAVA" at bounding box center [254, 331] width 217 height 16
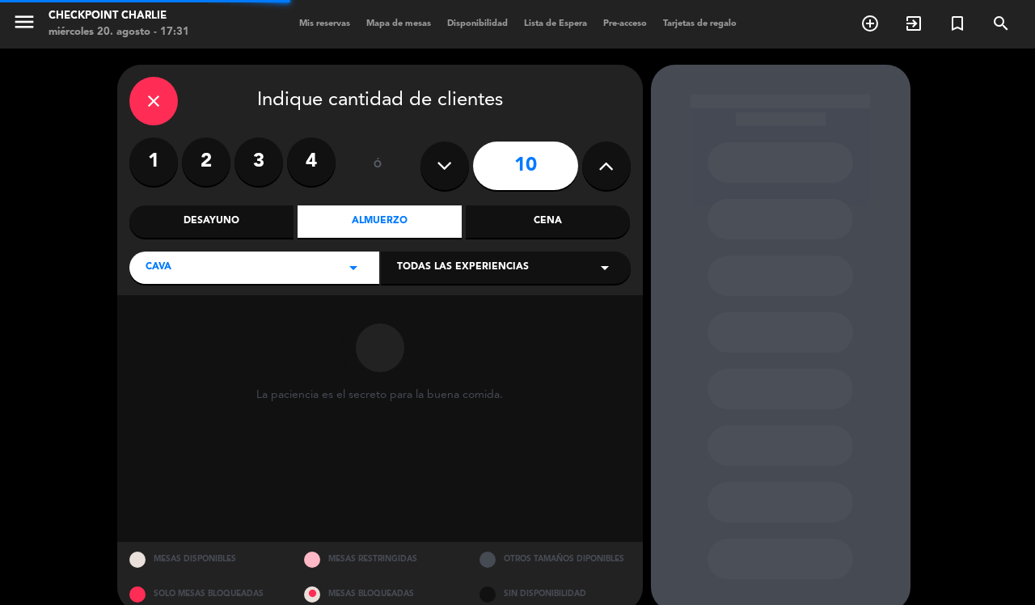
click at [469, 260] on span "Todas las experiencias" at bounding box center [463, 268] width 132 height 16
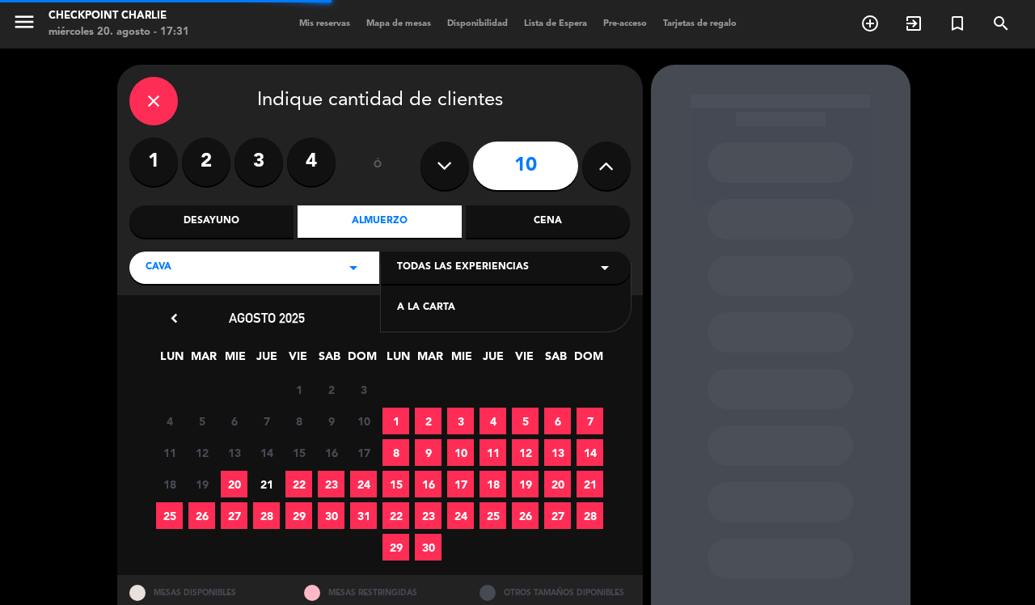
click at [450, 308] on div "A LA CARTA" at bounding box center [505, 308] width 217 height 16
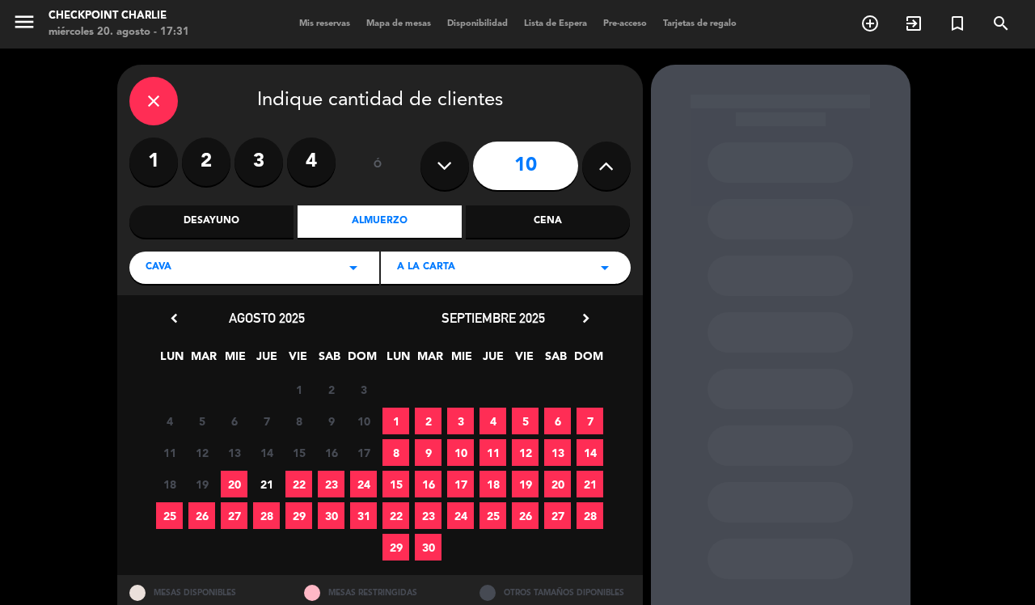
click at [269, 484] on span "21" at bounding box center [266, 484] width 27 height 27
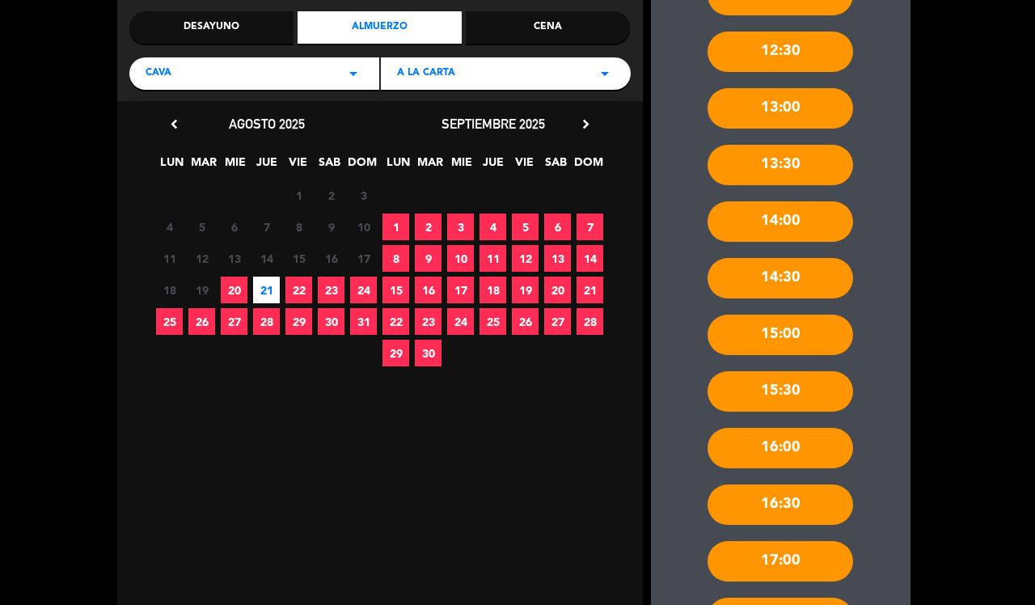
scroll to position [441, 0]
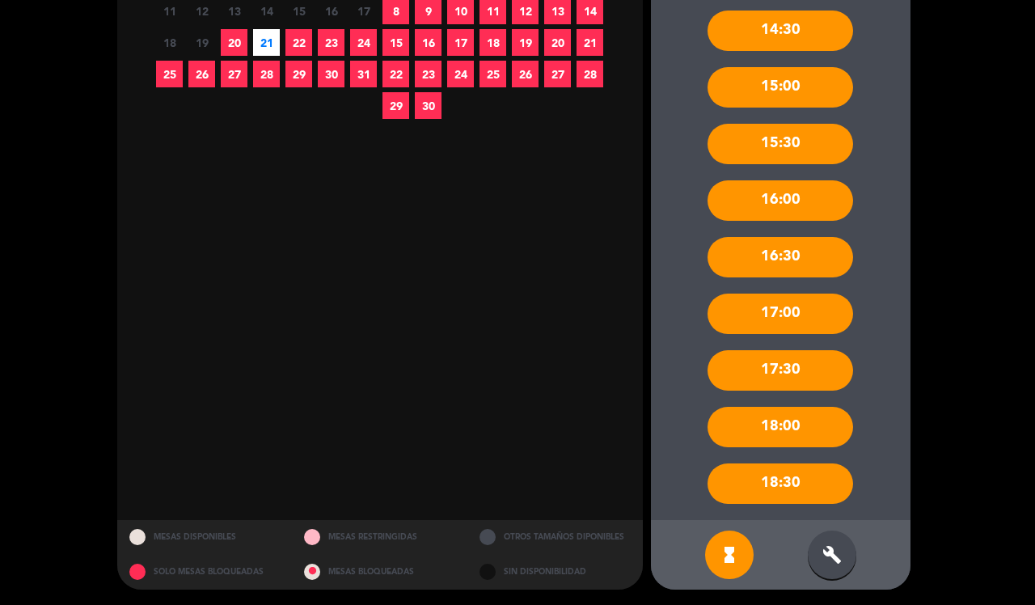
click at [838, 542] on div "build" at bounding box center [832, 554] width 49 height 49
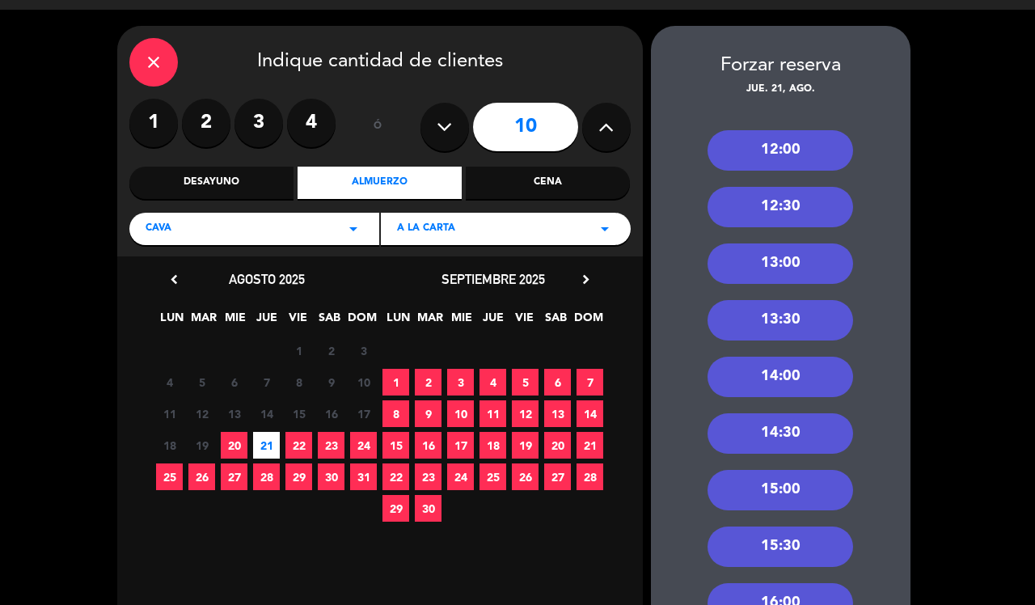
scroll to position [37, 0]
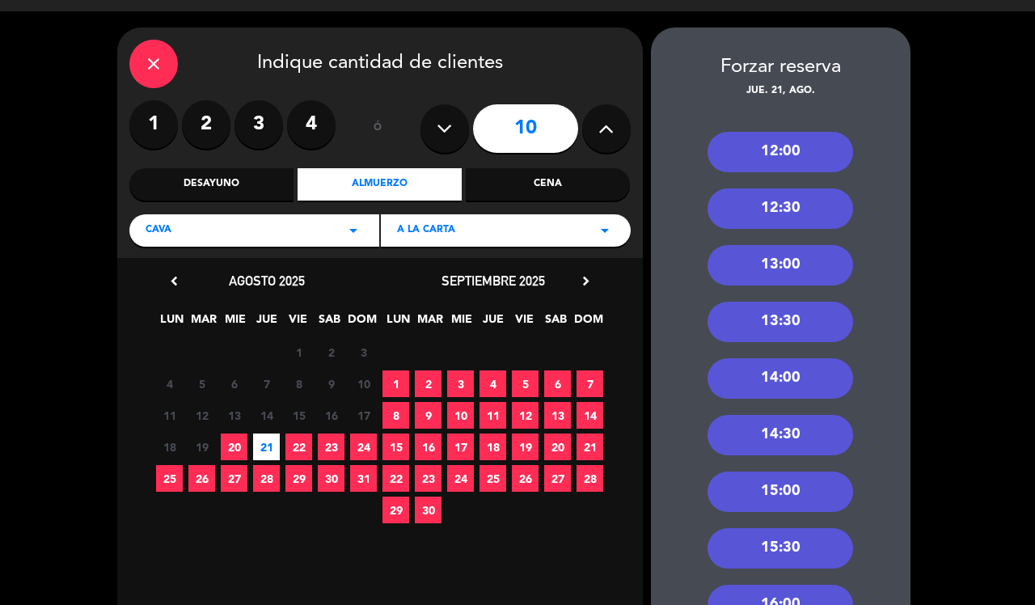
click at [796, 212] on div "12:30" at bounding box center [780, 208] width 146 height 40
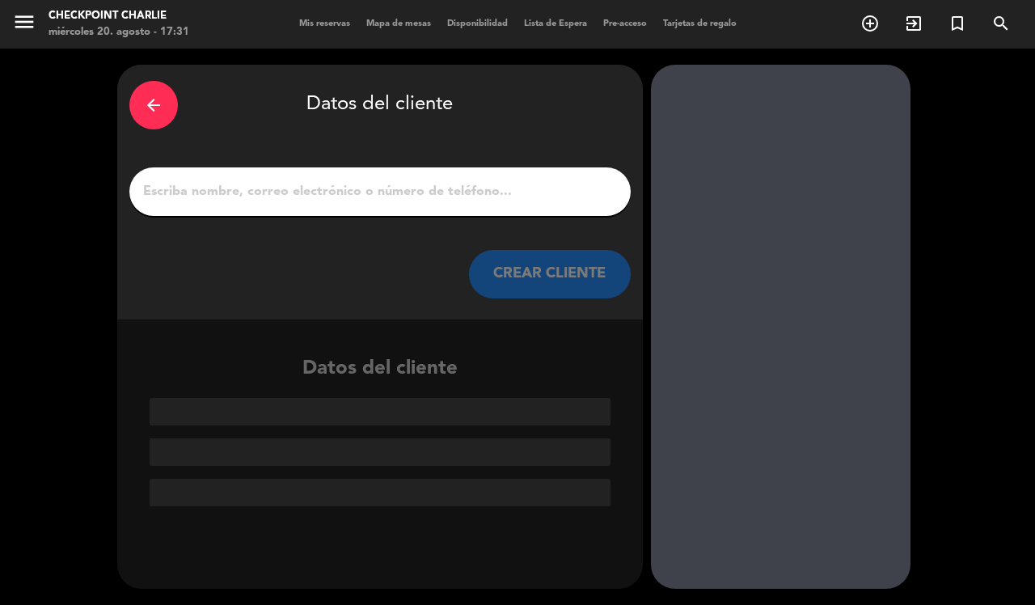
click at [356, 201] on input "1" at bounding box center [379, 191] width 477 height 23
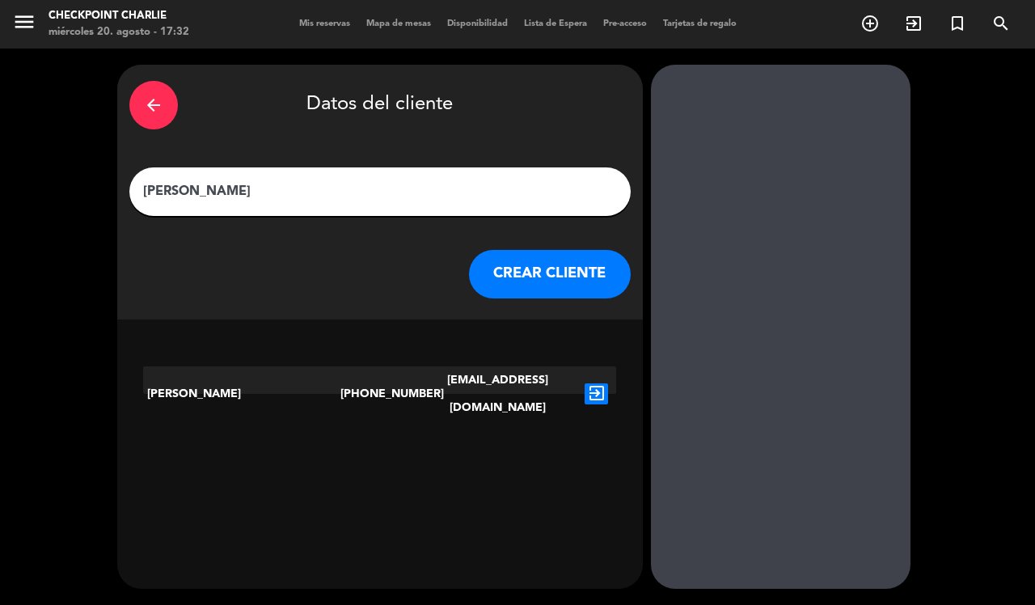
type input "[PERSON_NAME]"
click at [547, 279] on button "CREAR CLIENTE" at bounding box center [550, 274] width 162 height 49
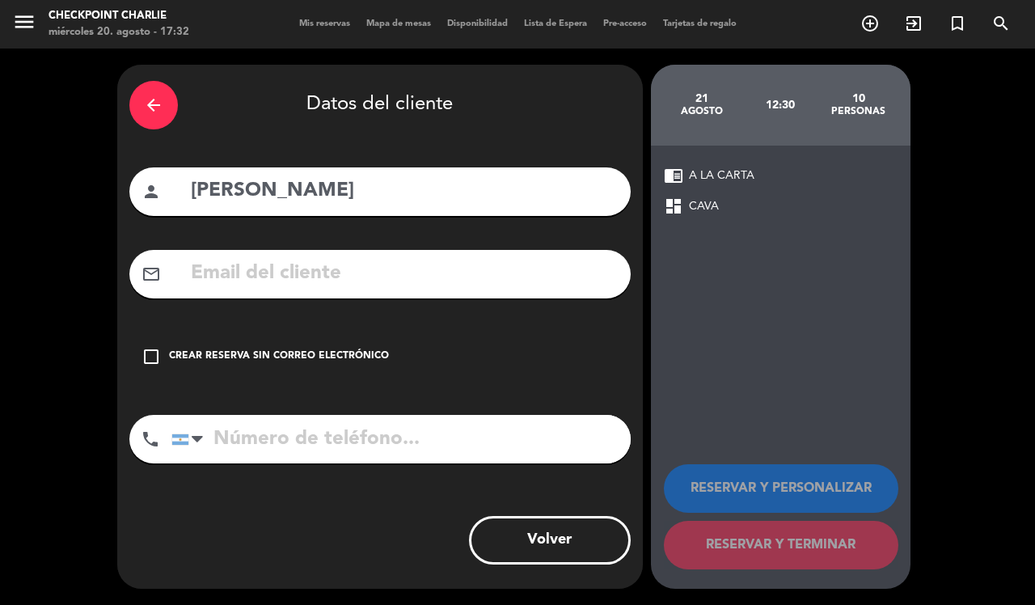
click at [314, 369] on div "check_box_outline_blank Crear reserva sin correo electrónico" at bounding box center [379, 356] width 501 height 49
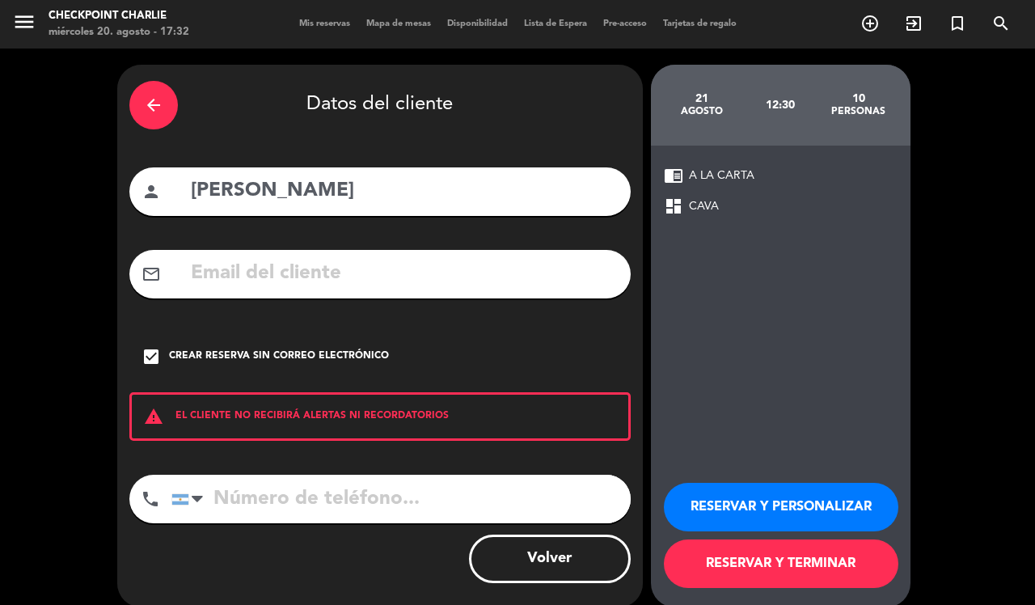
click at [740, 571] on button "RESERVAR Y TERMINAR" at bounding box center [781, 563] width 234 height 49
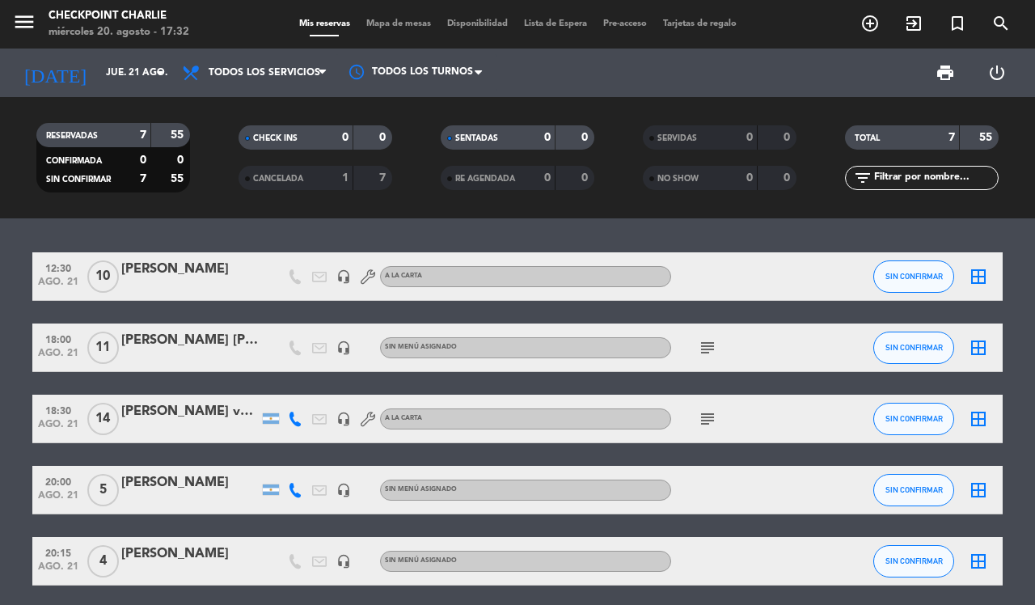
click at [167, 279] on div "[PERSON_NAME]" at bounding box center [189, 269] width 137 height 21
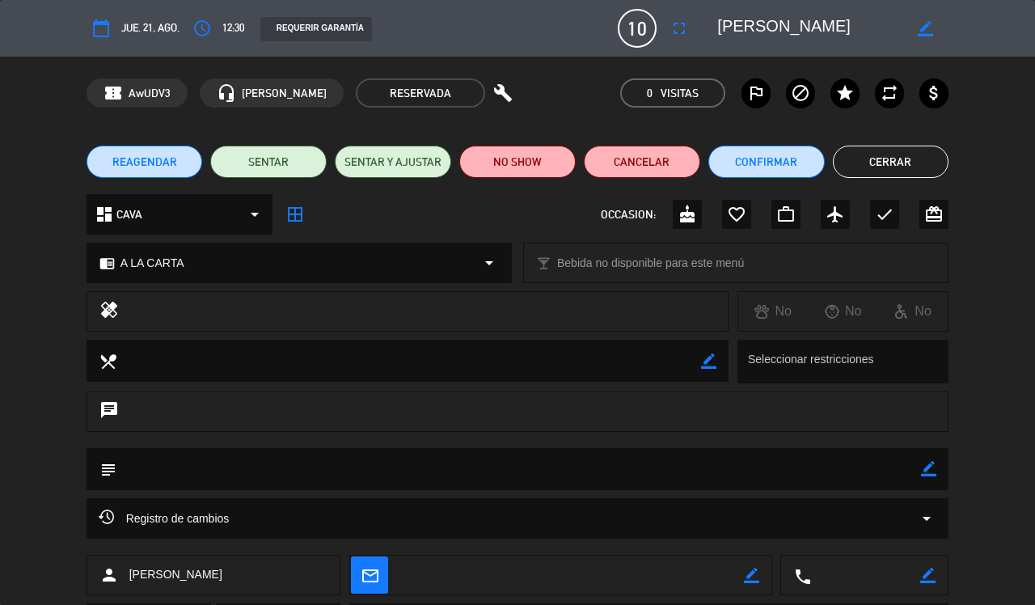
click at [890, 163] on button "Cerrar" at bounding box center [891, 162] width 116 height 32
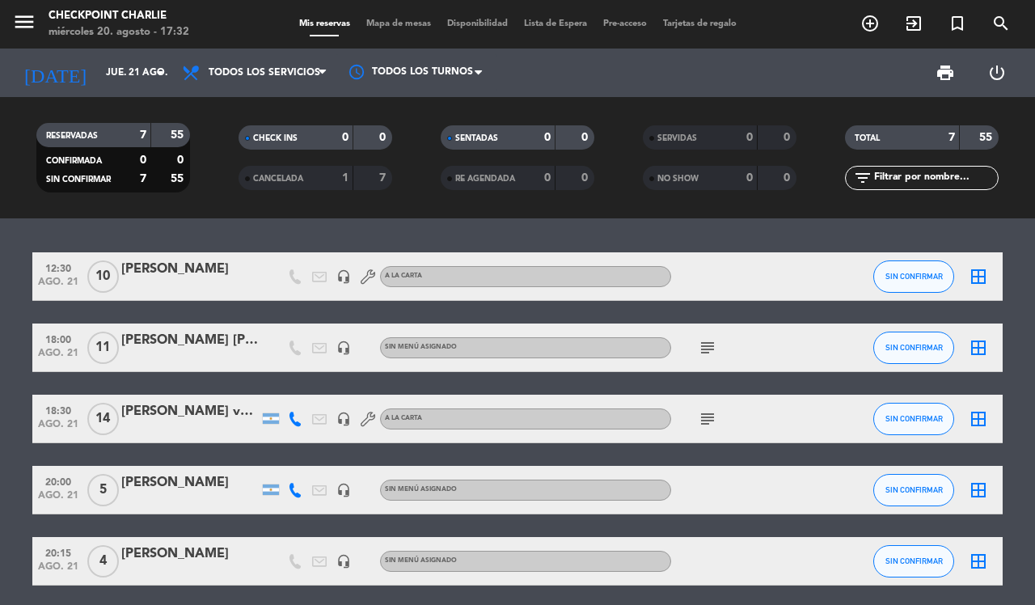
click at [989, 273] on div "border_all" at bounding box center [978, 276] width 49 height 48
click at [973, 276] on icon "border_all" at bounding box center [978, 276] width 19 height 19
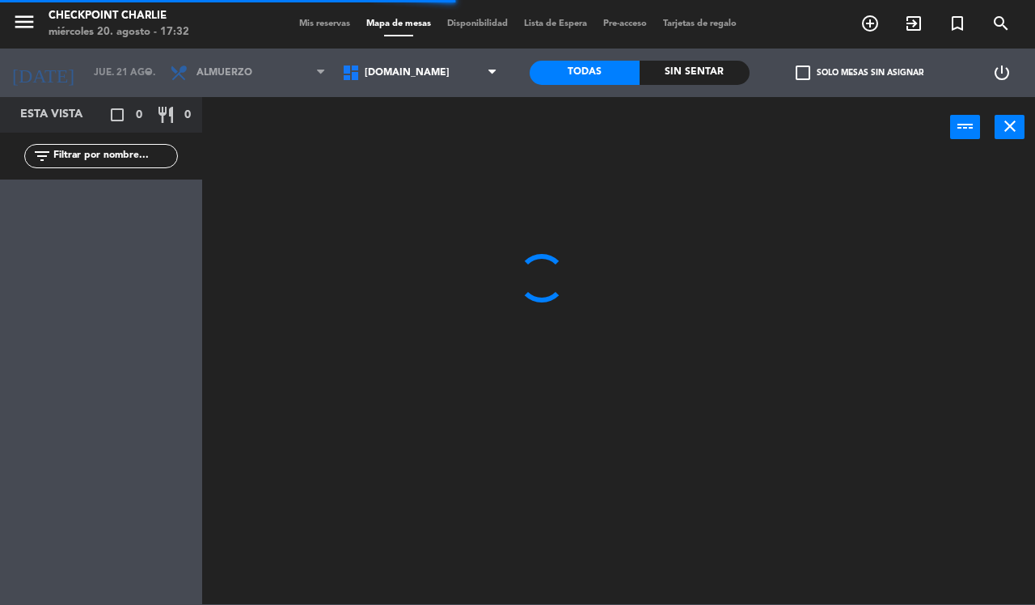
click at [382, 81] on span "[DOMAIN_NAME]" at bounding box center [420, 73] width 172 height 36
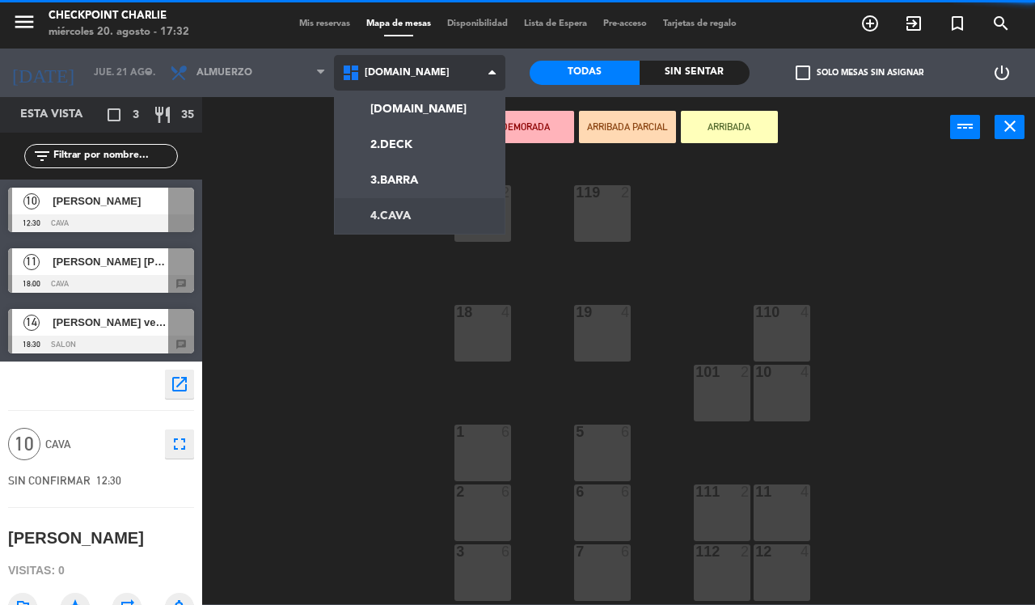
click at [381, 209] on ng-component "menu Checkpoint Charlie miércoles 20. agosto - 17:32 Mis reservas Mapa de mesas…" at bounding box center [517, 302] width 1035 height 604
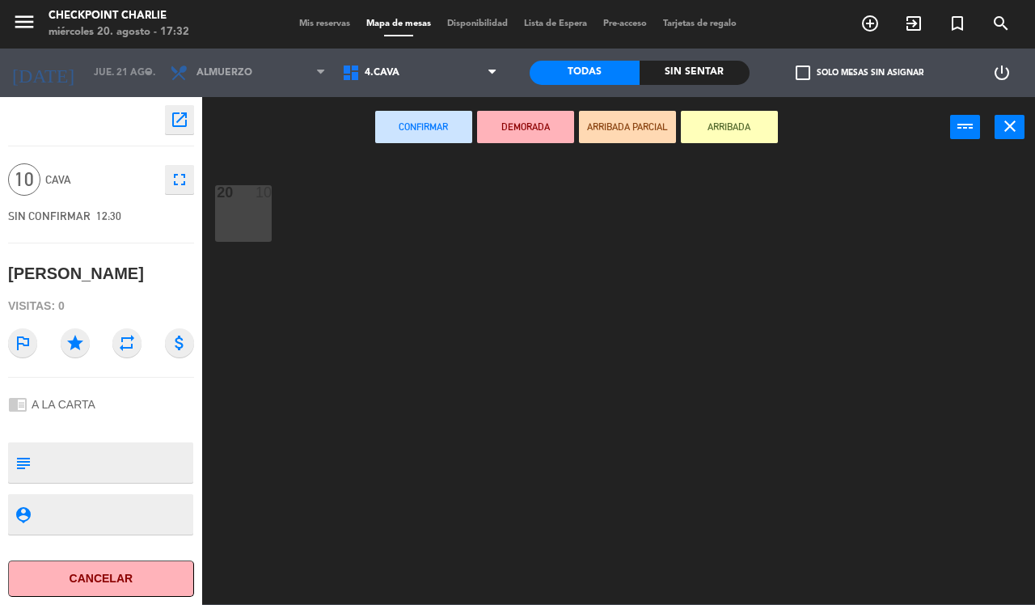
click at [260, 214] on div "20 10" at bounding box center [243, 213] width 57 height 57
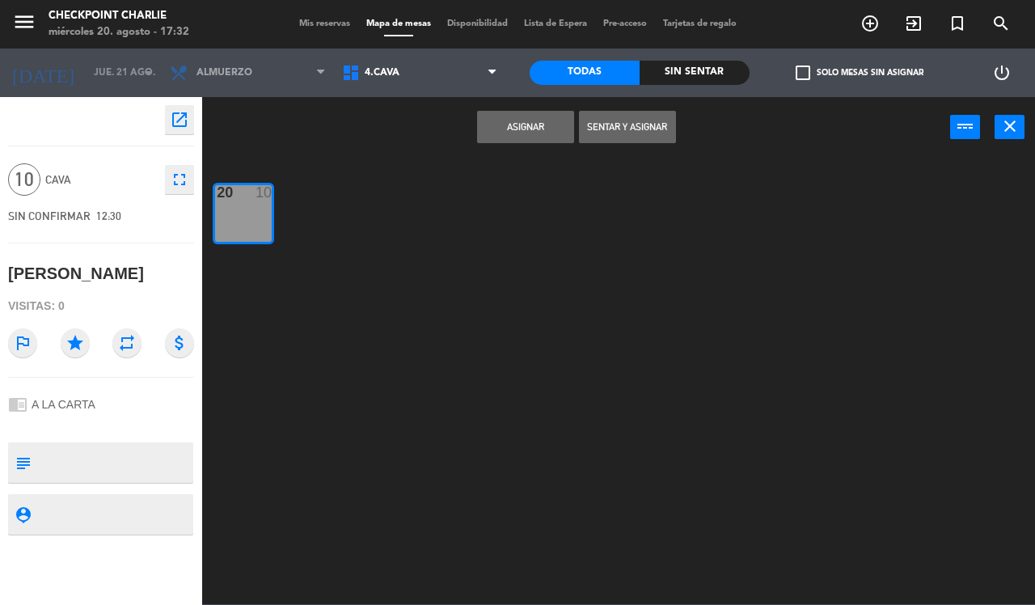
click at [506, 125] on button "Asignar" at bounding box center [525, 127] width 97 height 32
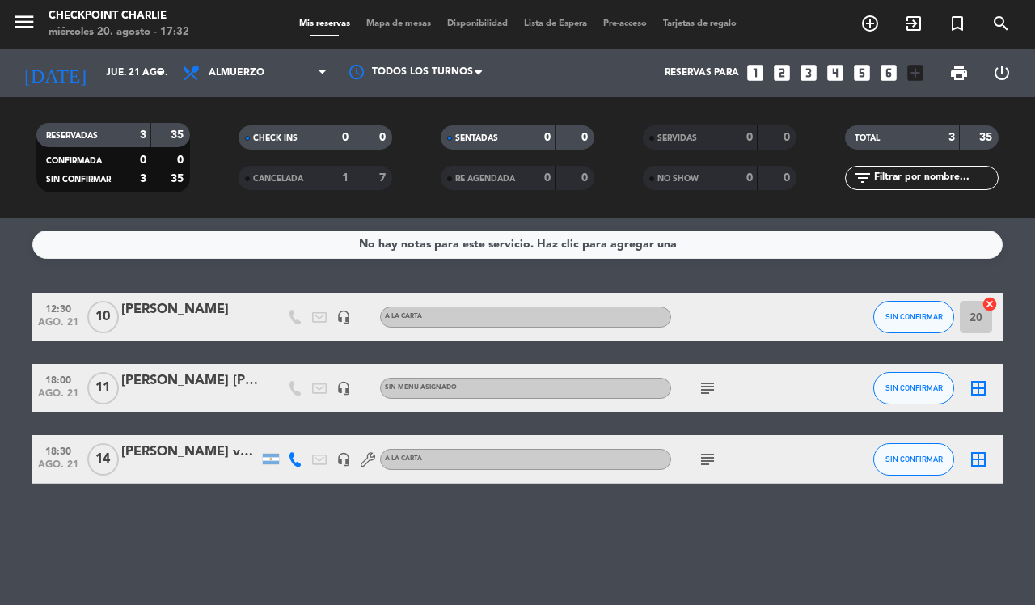
click at [470, 540] on div "No hay notas para este servicio. Haz clic para agregar una 12:30 ago. 21 10 [PE…" at bounding box center [517, 411] width 1035 height 386
